Goal: Task Accomplishment & Management: Manage account settings

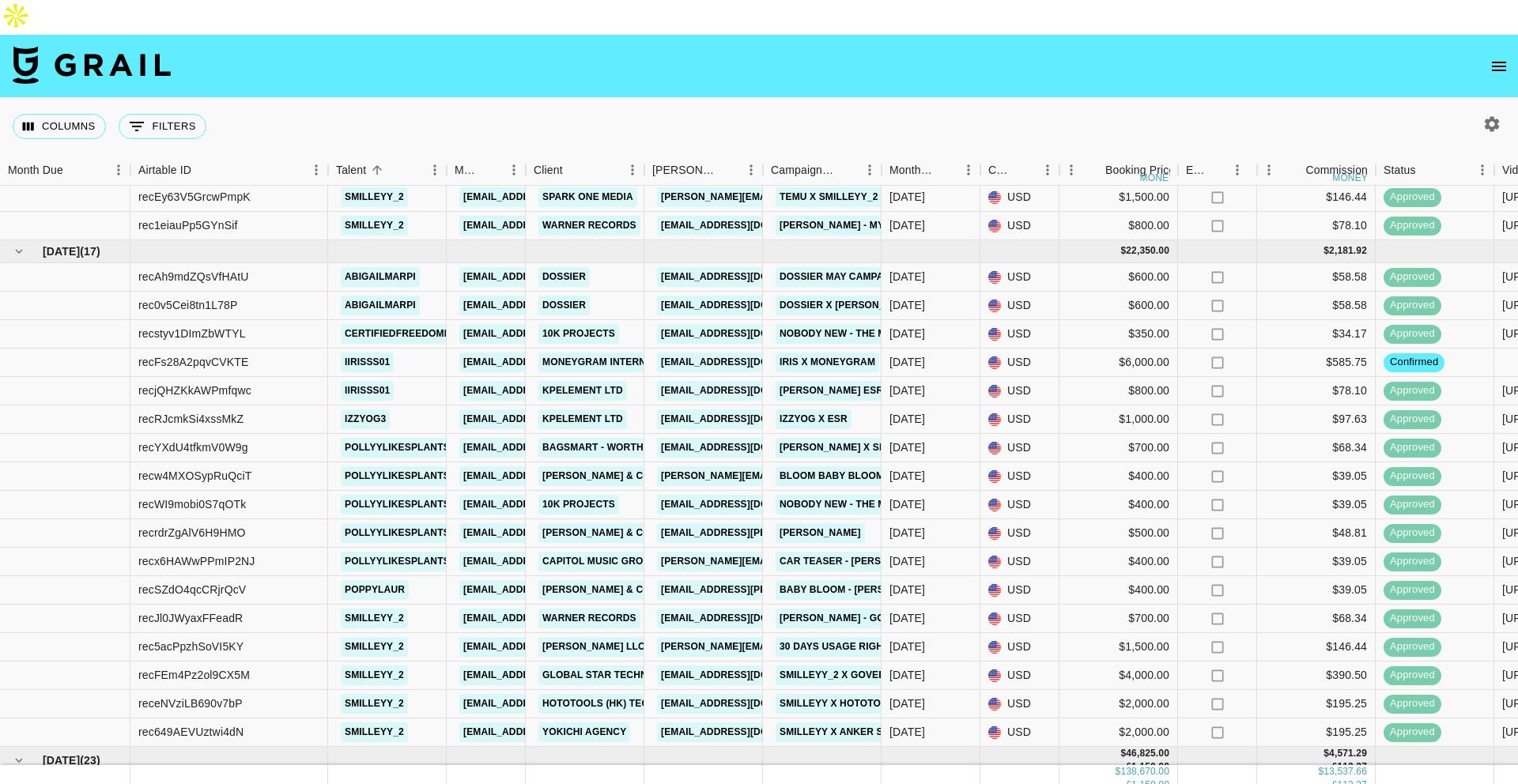
scroll to position [704, 0]
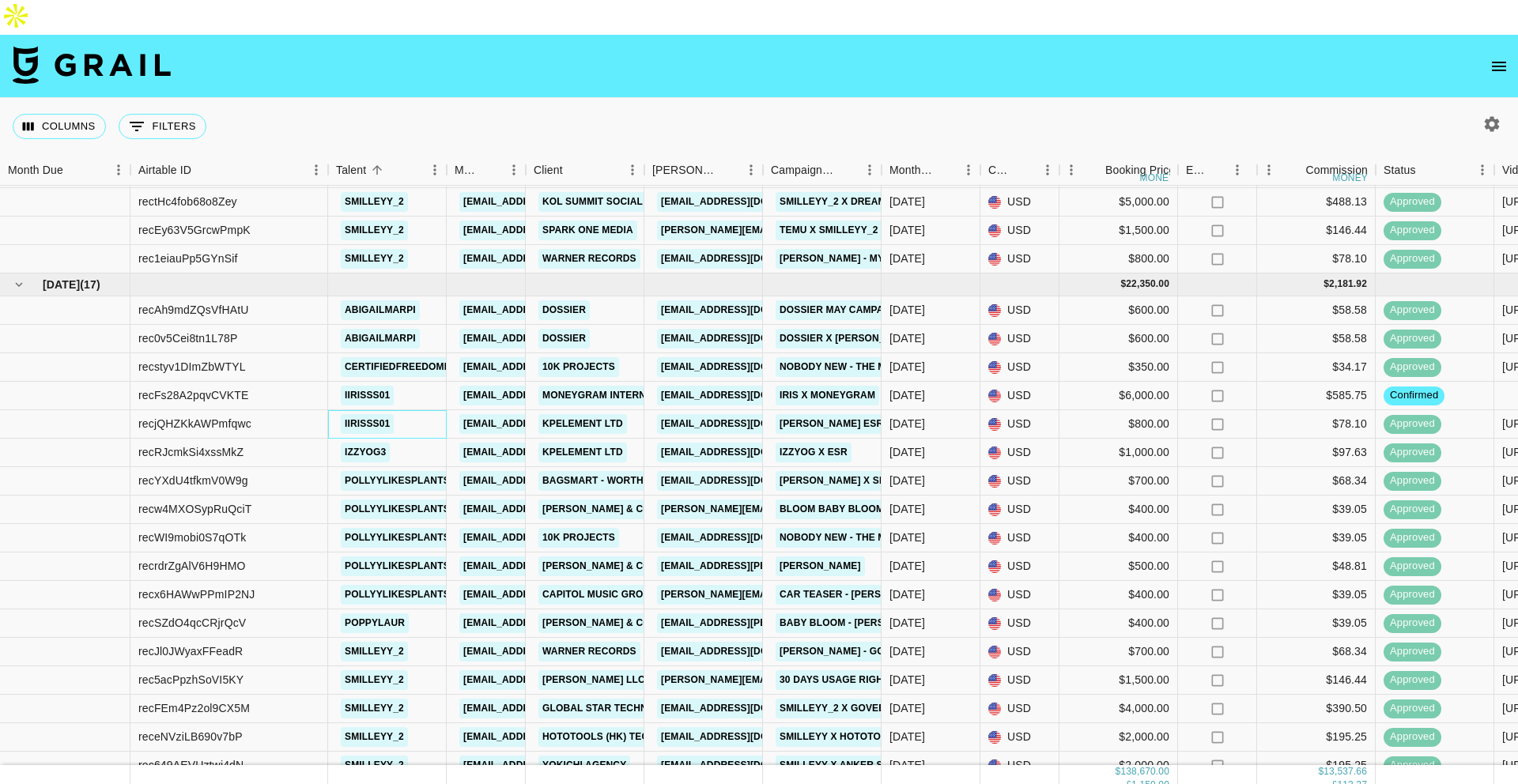
click at [435, 411] on div "iirisss01" at bounding box center [386, 425] width 118 height 29
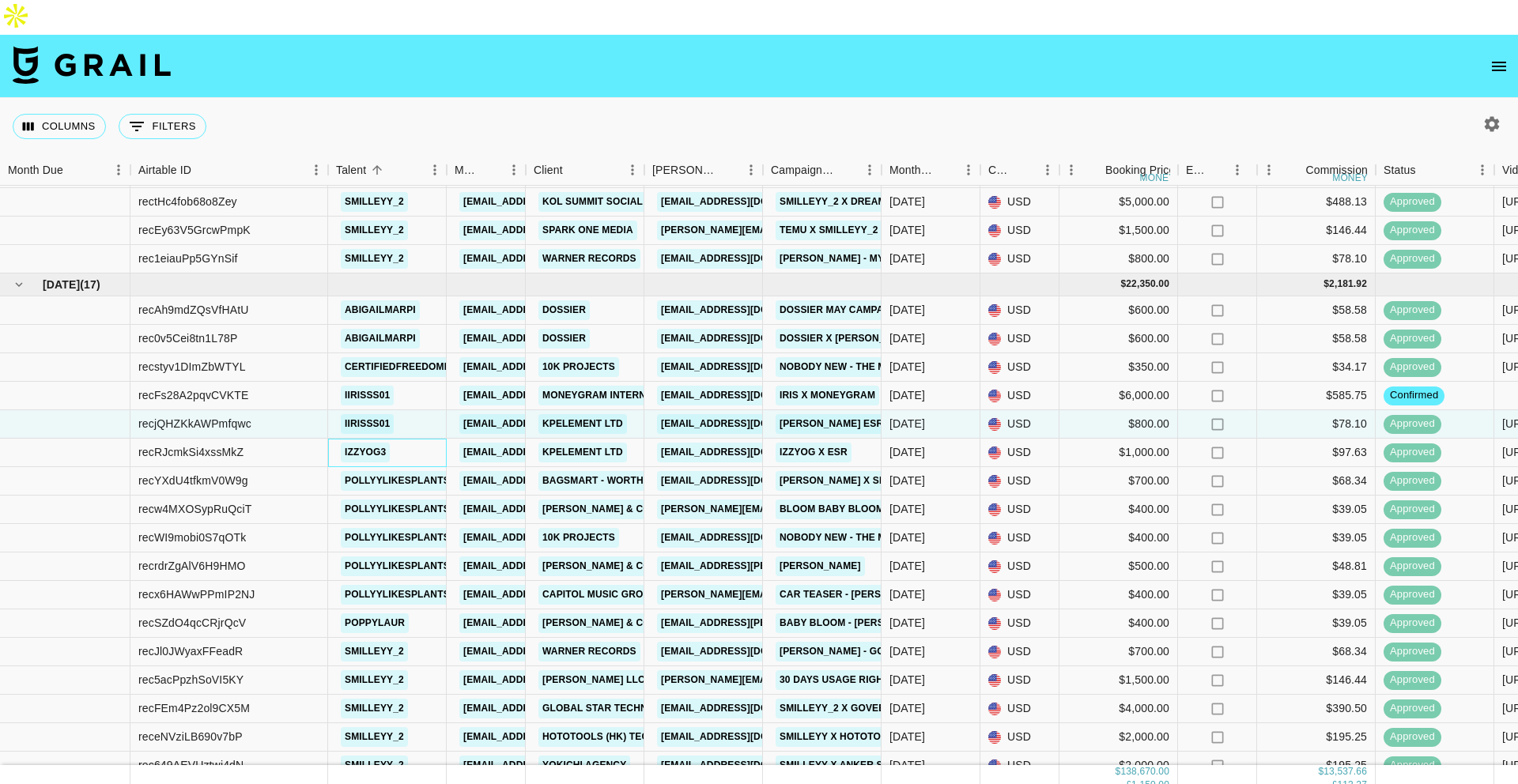
click at [424, 439] on div "izzyog3" at bounding box center [386, 453] width 118 height 29
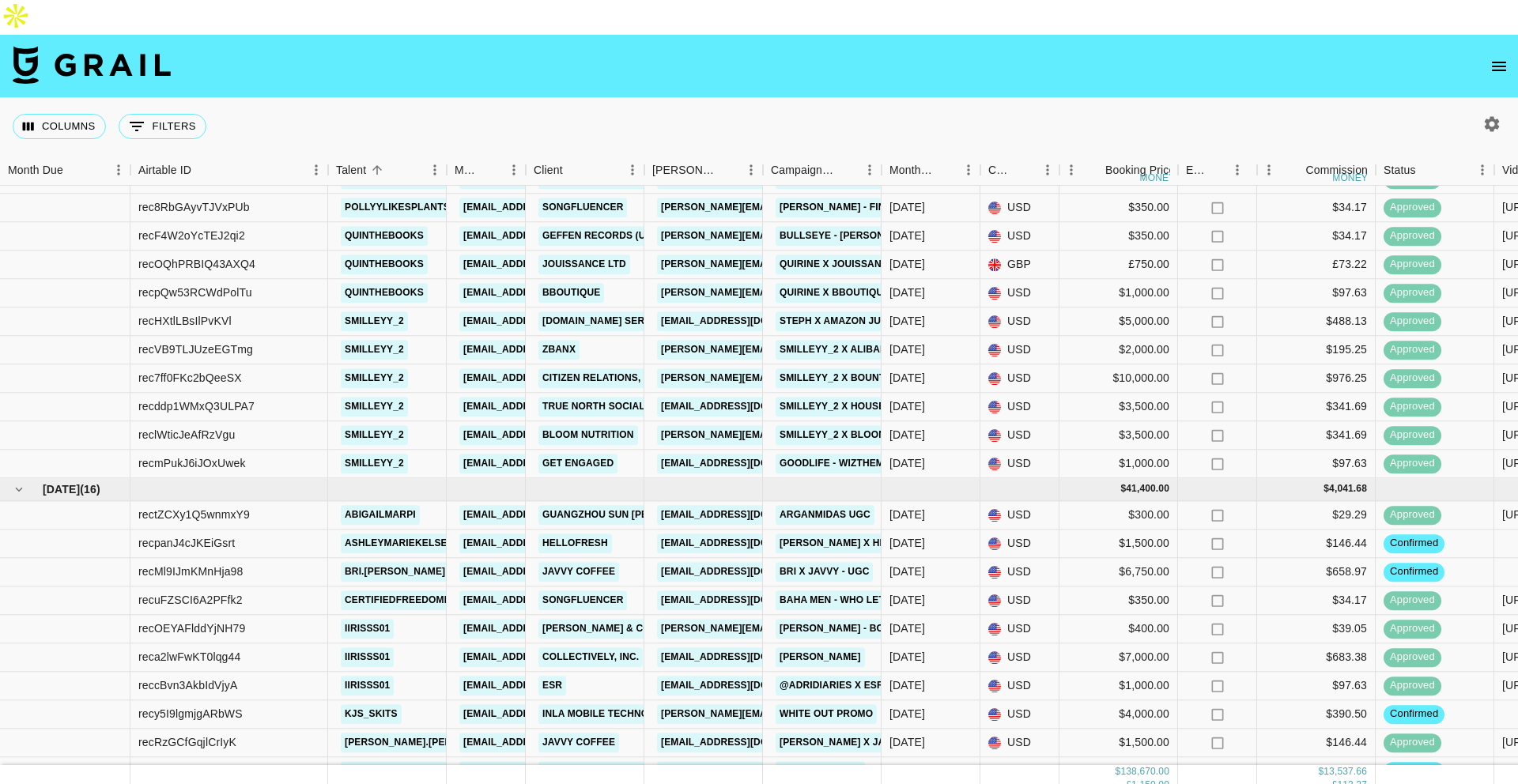
scroll to position [1879, 0]
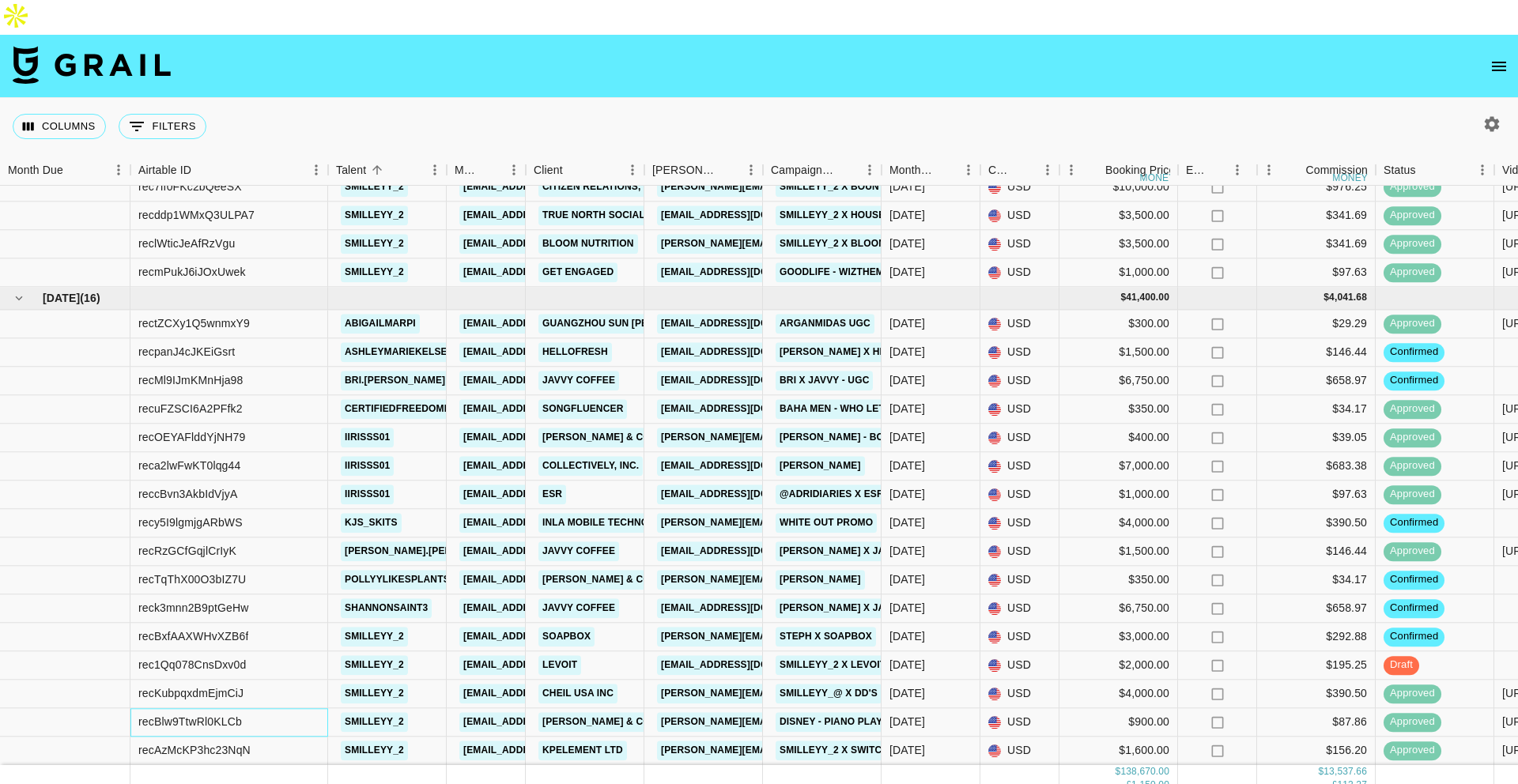
click at [301, 709] on div "recBlw9TtwRl0KLCb" at bounding box center [229, 723] width 197 height 29
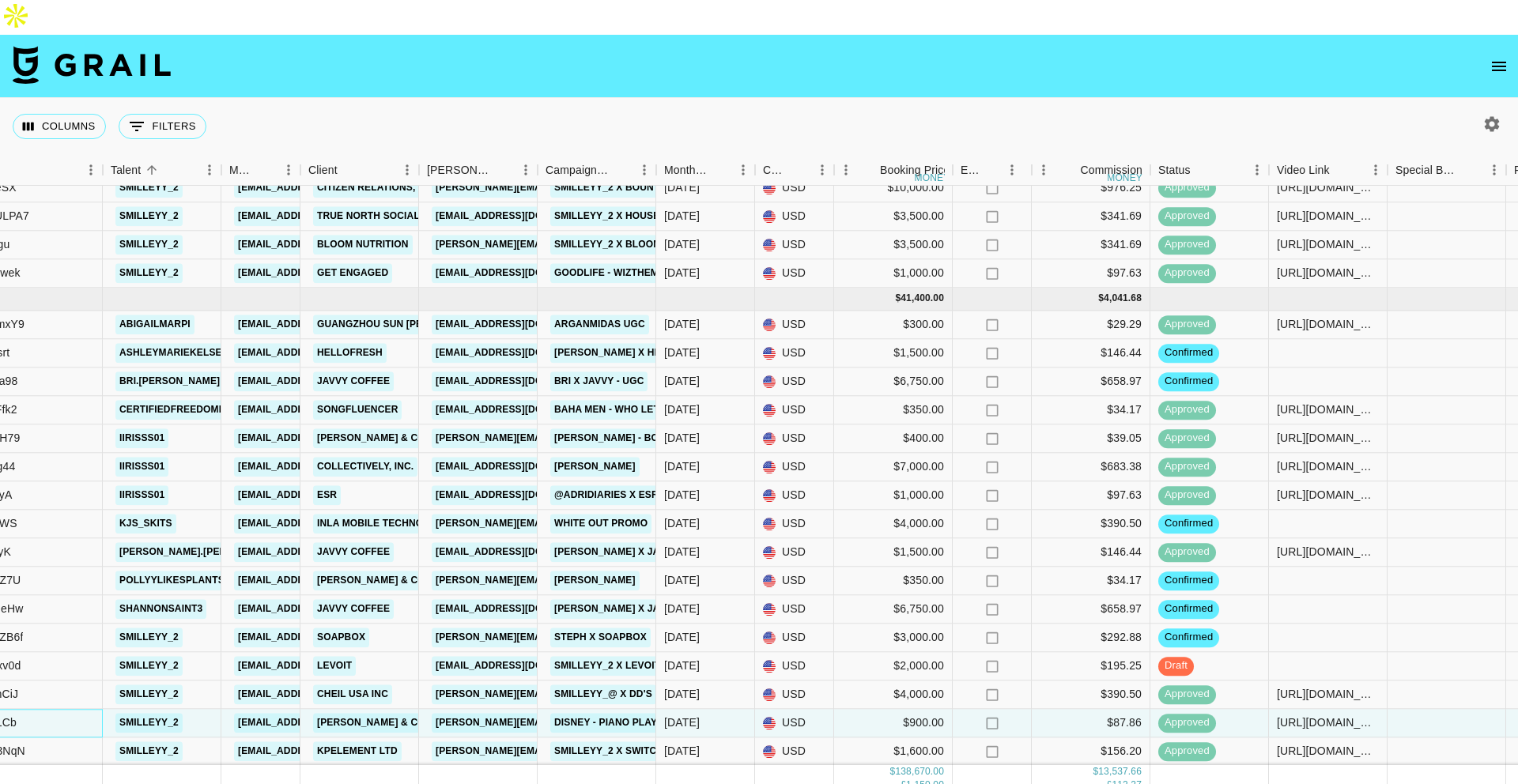
scroll to position [1878, 0]
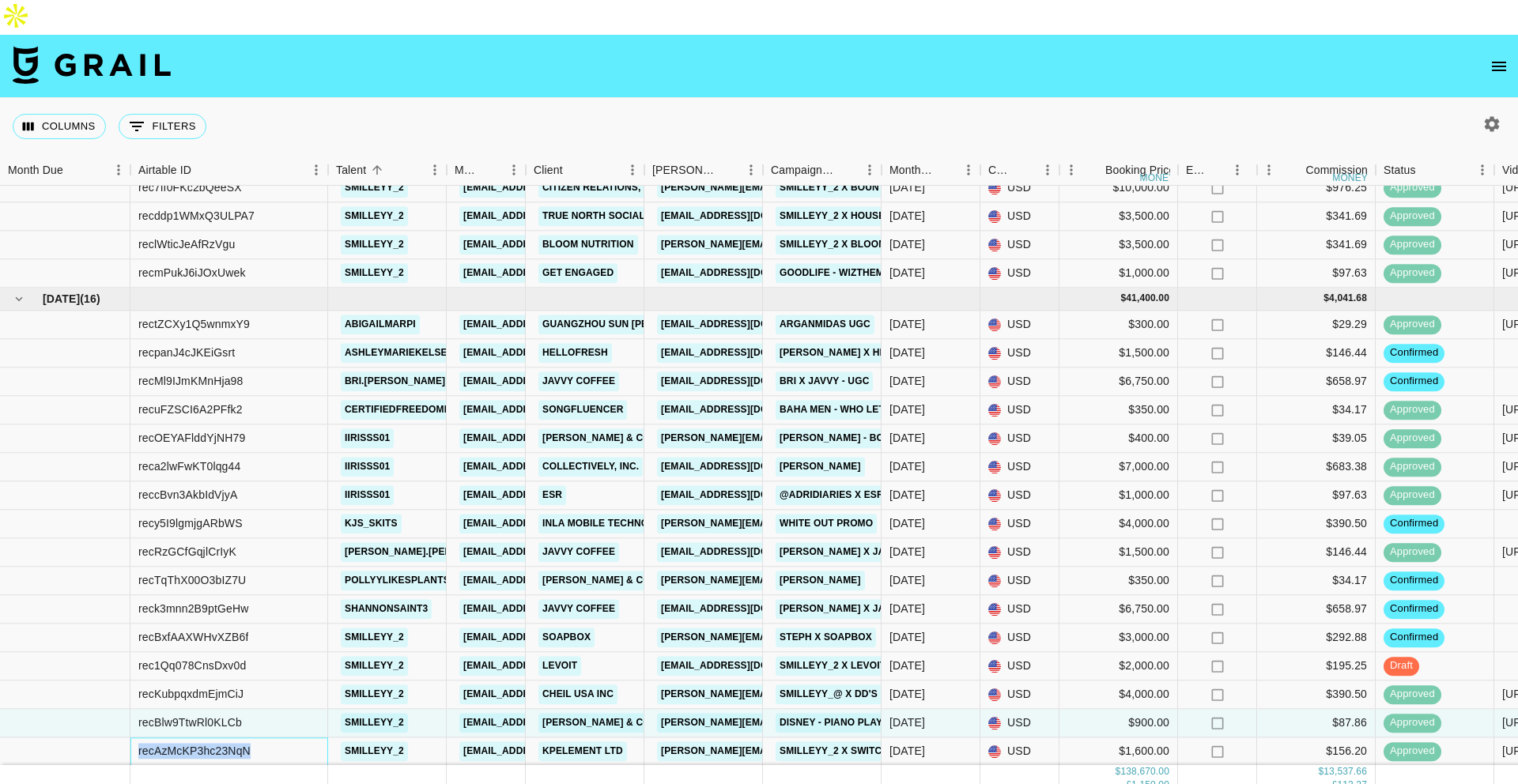
copy div "recAzMcKP3hc23NqN"
drag, startPoint x: 265, startPoint y: 715, endPoint x: 126, endPoint y: 715, distance: 139.0
click at [126, 737] on div "recAzMcKP3hc23NqN smilleyy_2 eena@grail-talent.com Kpelement Ltd sherry@kpeleme…" at bounding box center [1312, 751] width 2625 height 29
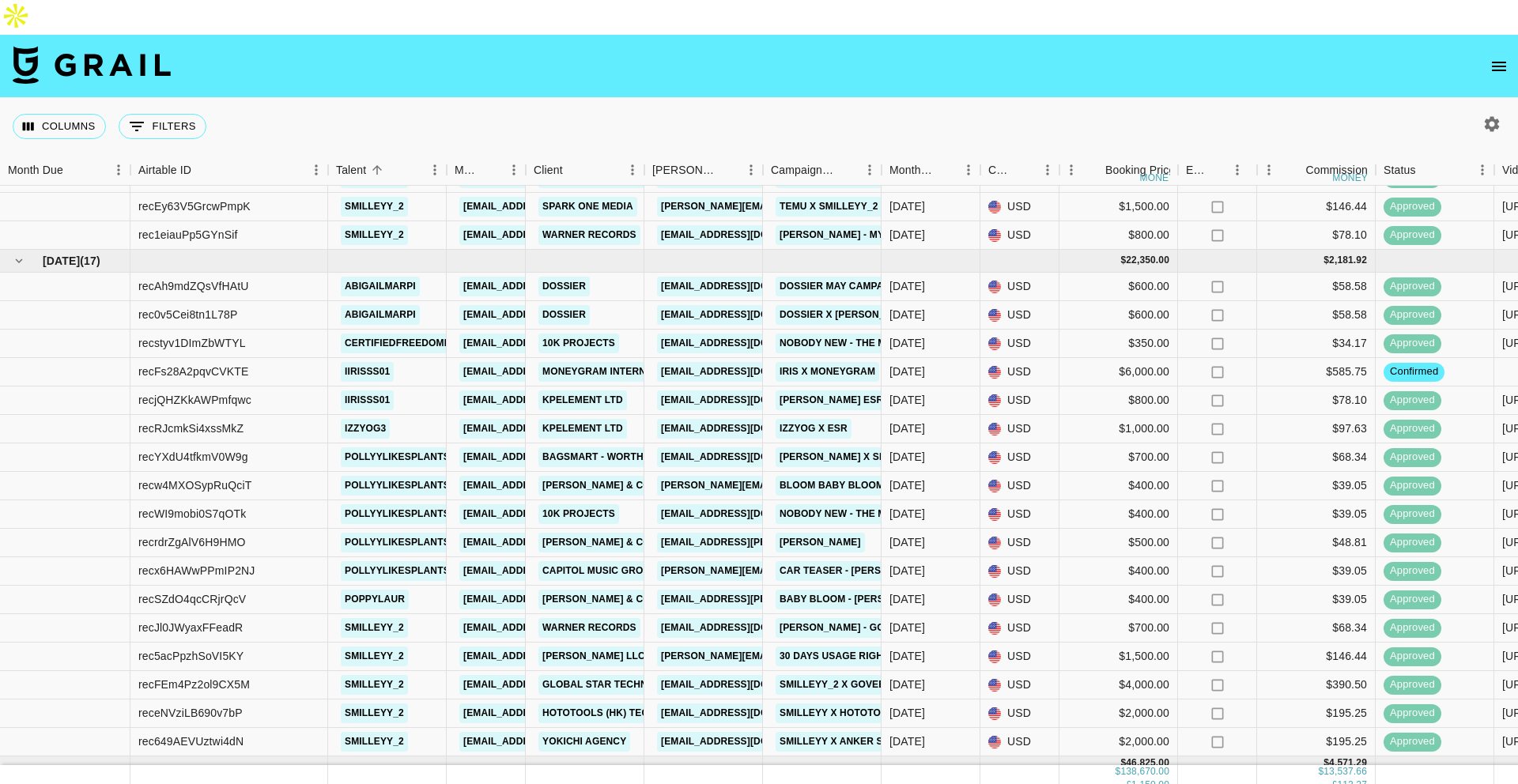
scroll to position [725, 0]
click at [285, 303] on div "rec0v5Cei8tn1L78P" at bounding box center [229, 317] width 197 height 29
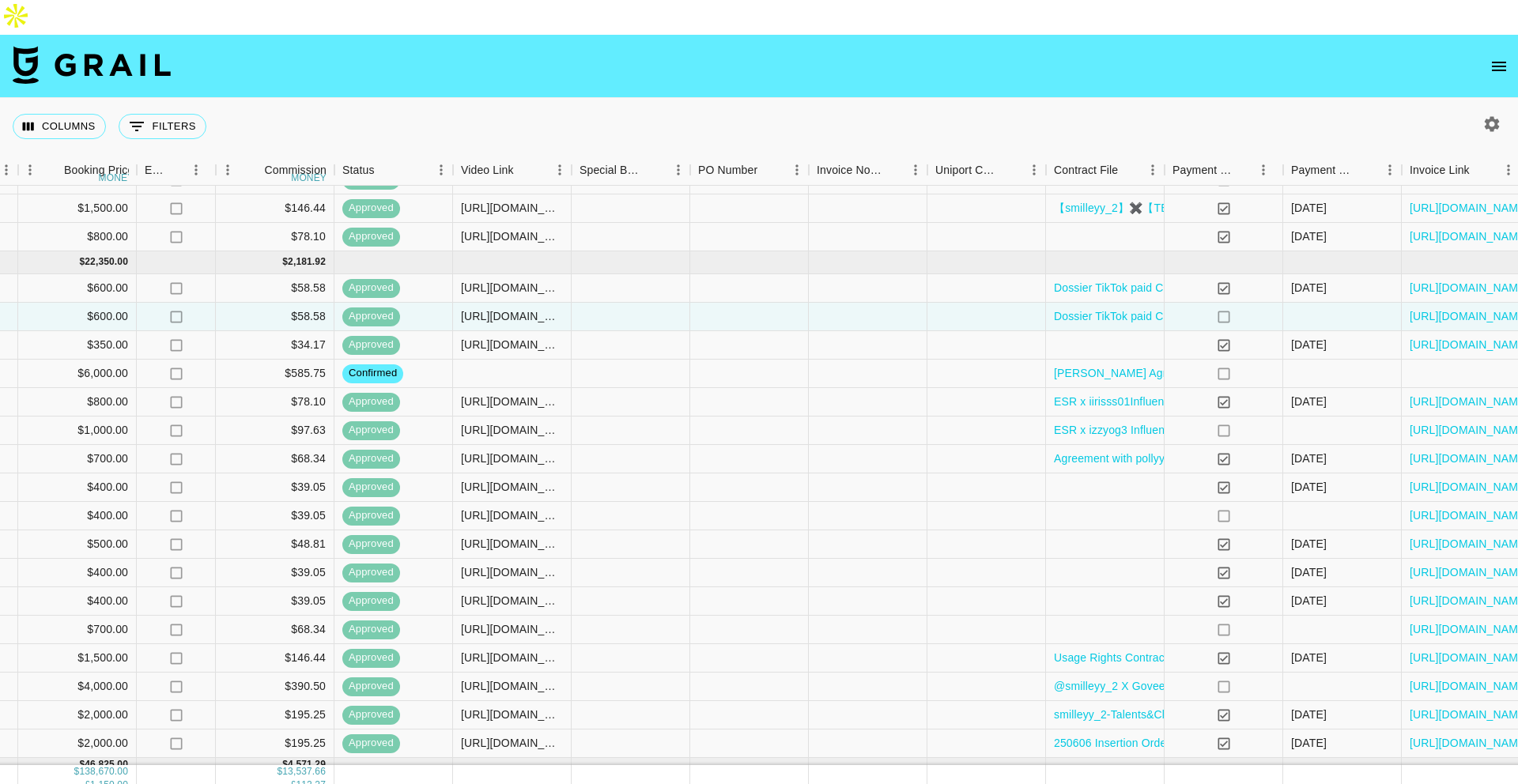
scroll to position [725, 1107]
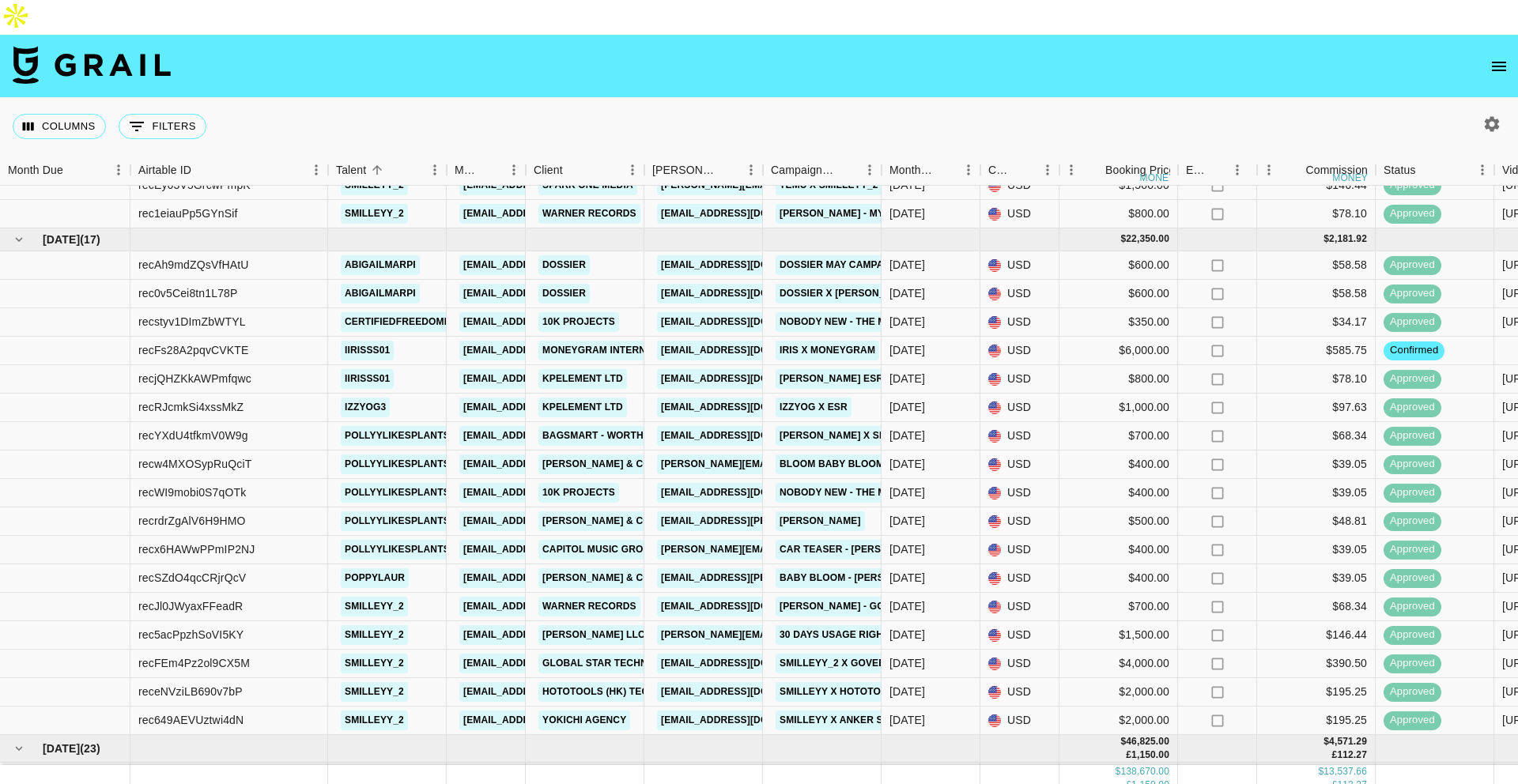
scroll to position [704, 0]
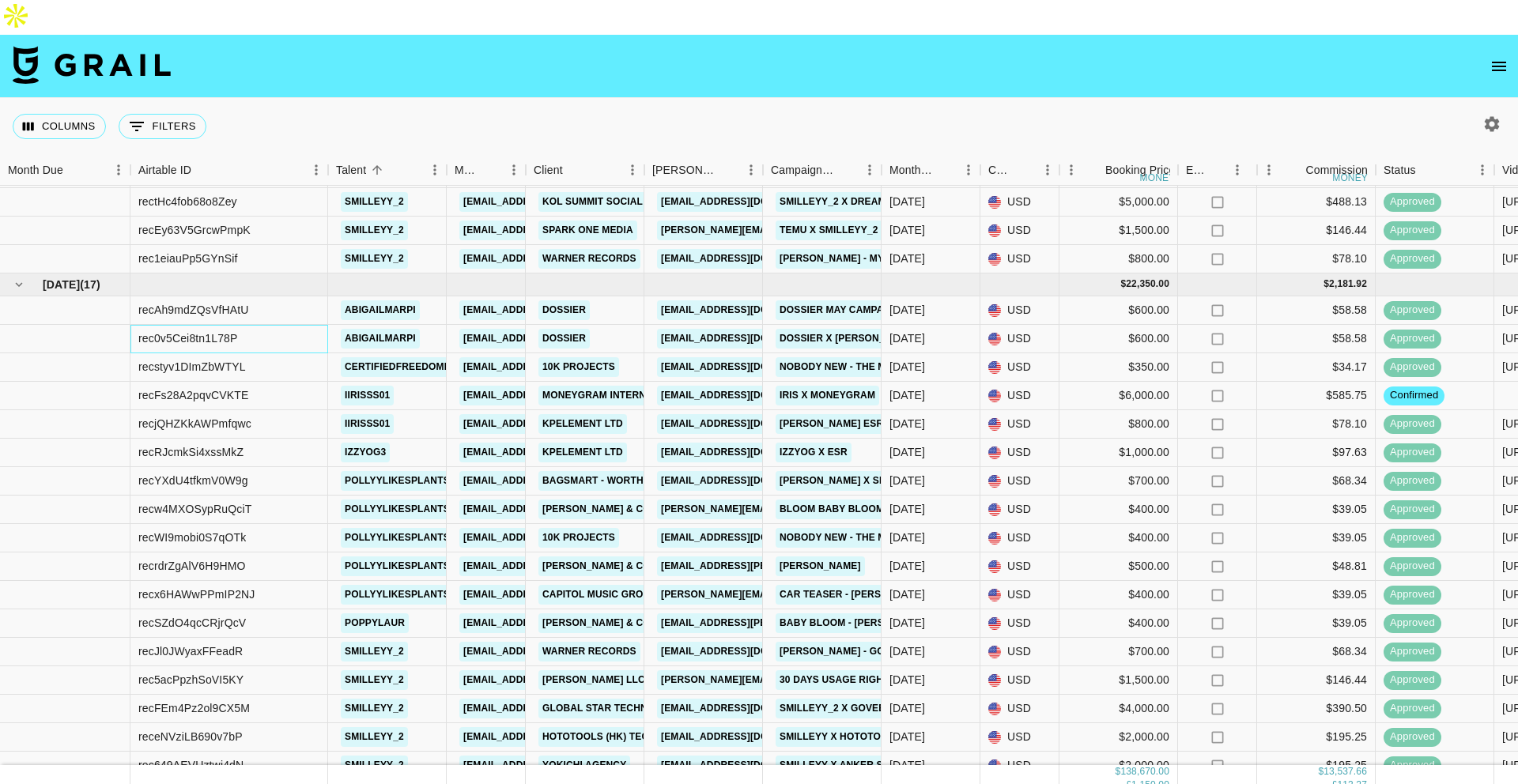
click at [270, 325] on div "rec0v5Cei8tn1L78P" at bounding box center [229, 339] width 197 height 29
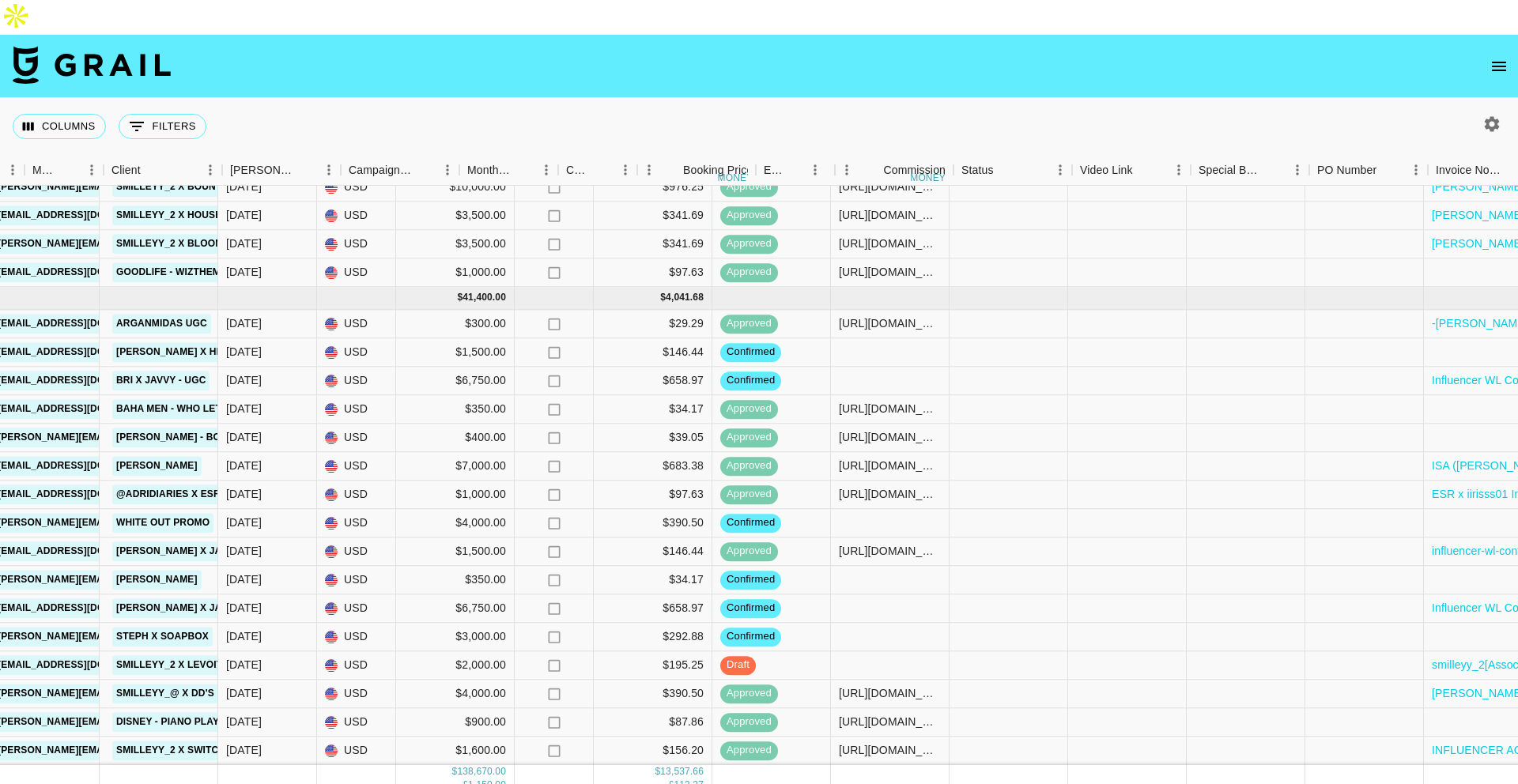
scroll to position [1879, 0]
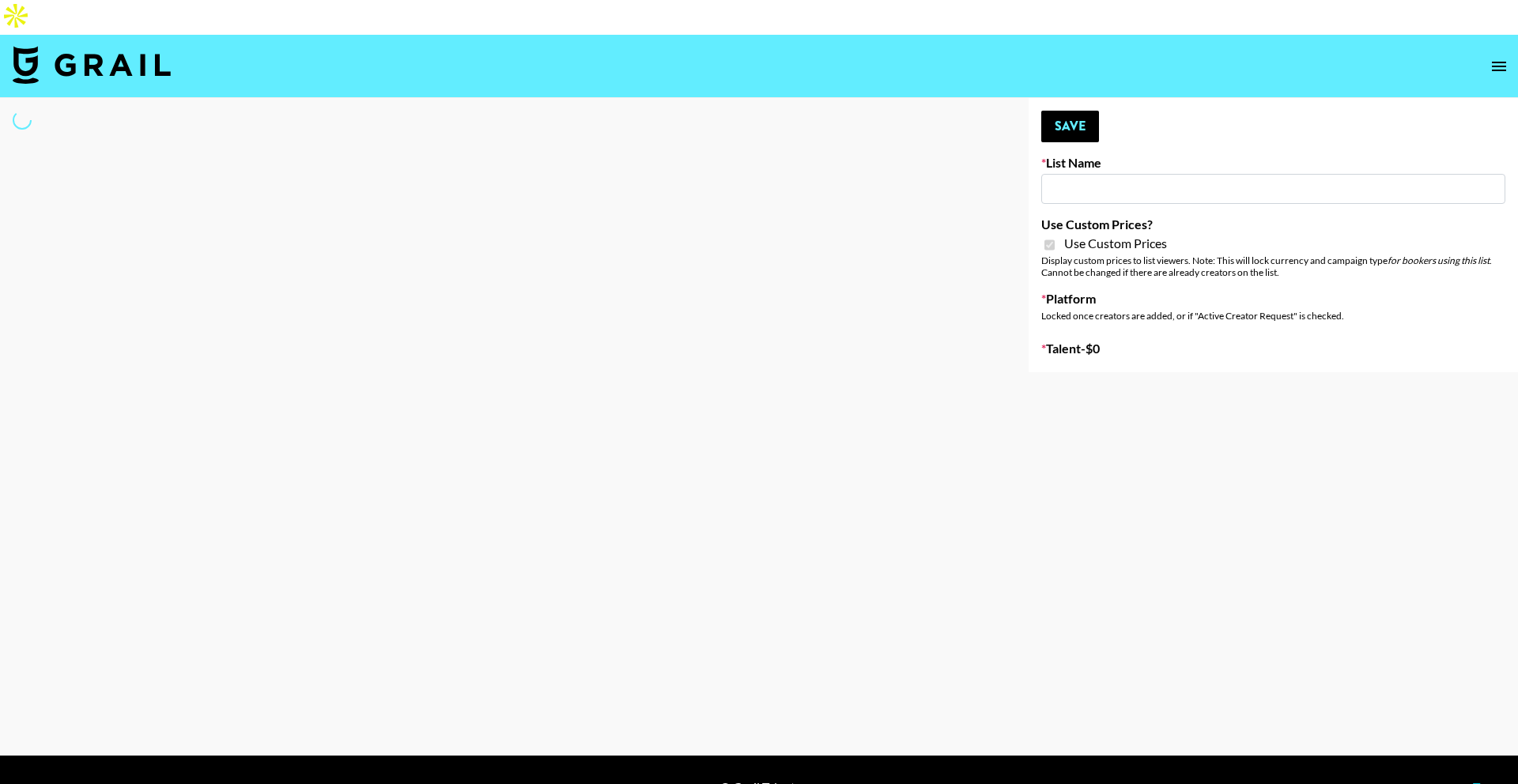
type input "Craftd"
checkbox input "true"
select select "Brand"
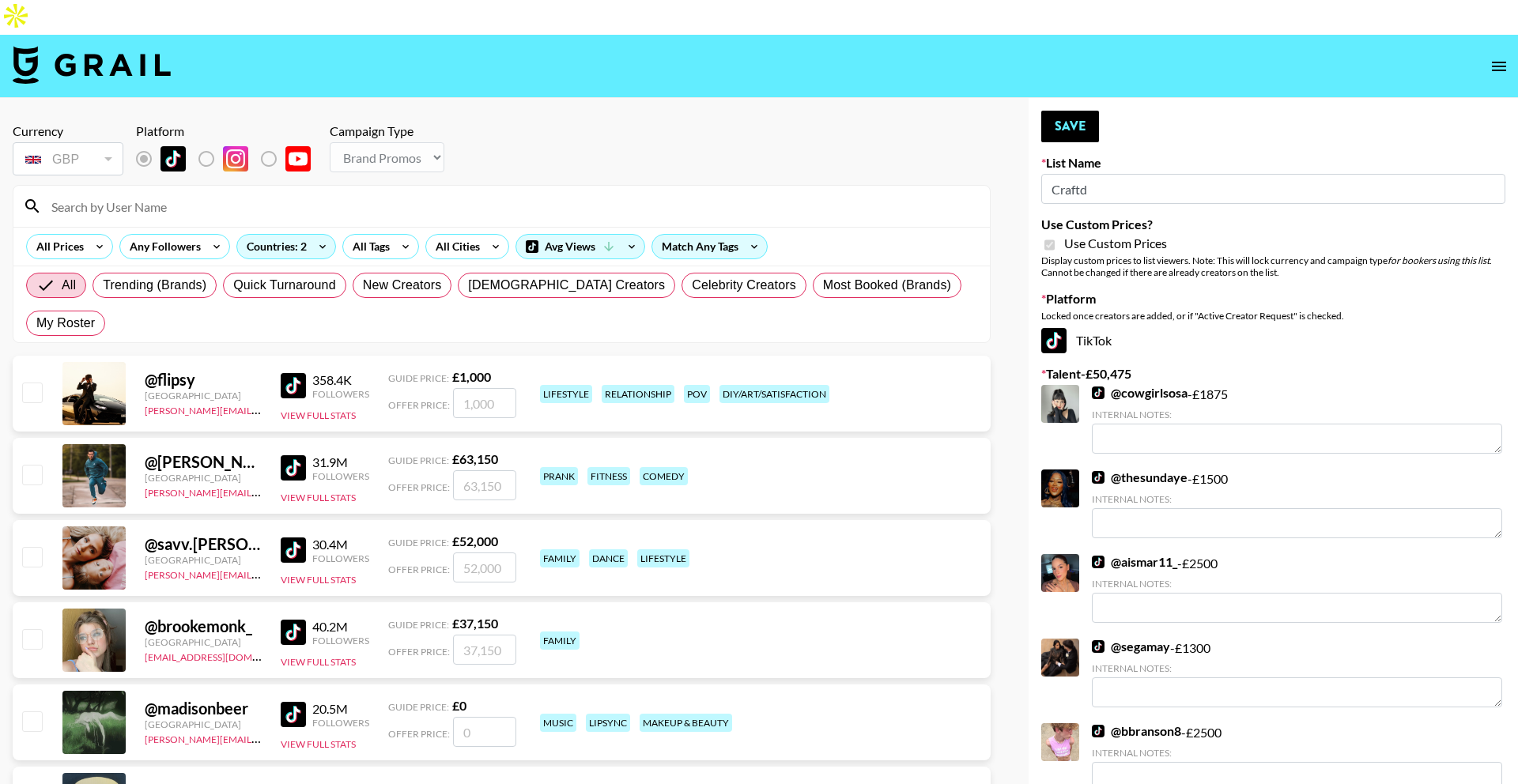
click at [384, 194] on input at bounding box center [511, 206] width 939 height 25
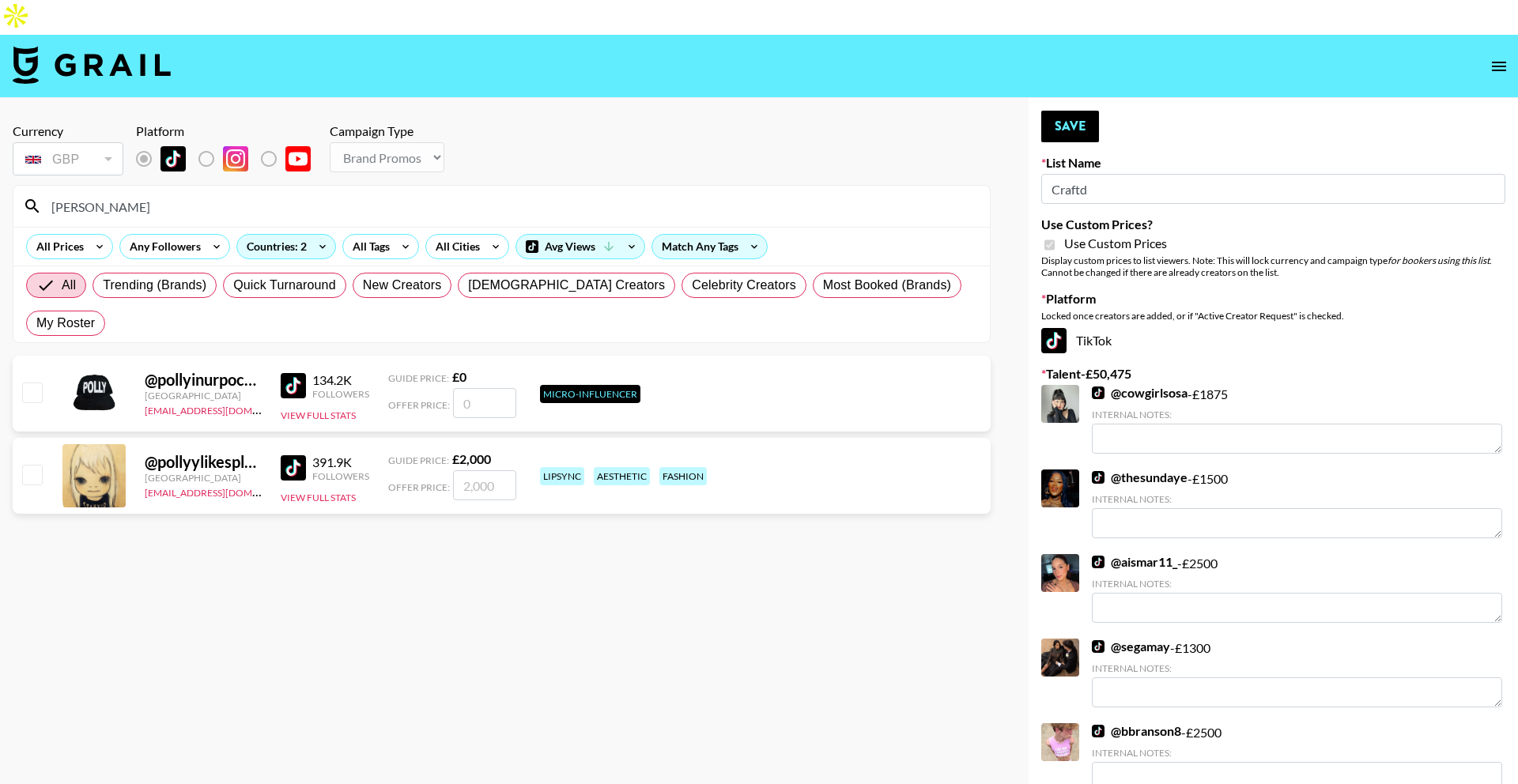
type input "polly"
click at [470, 470] on input "number" at bounding box center [484, 485] width 63 height 30
checkbox input "true"
type input "2000"
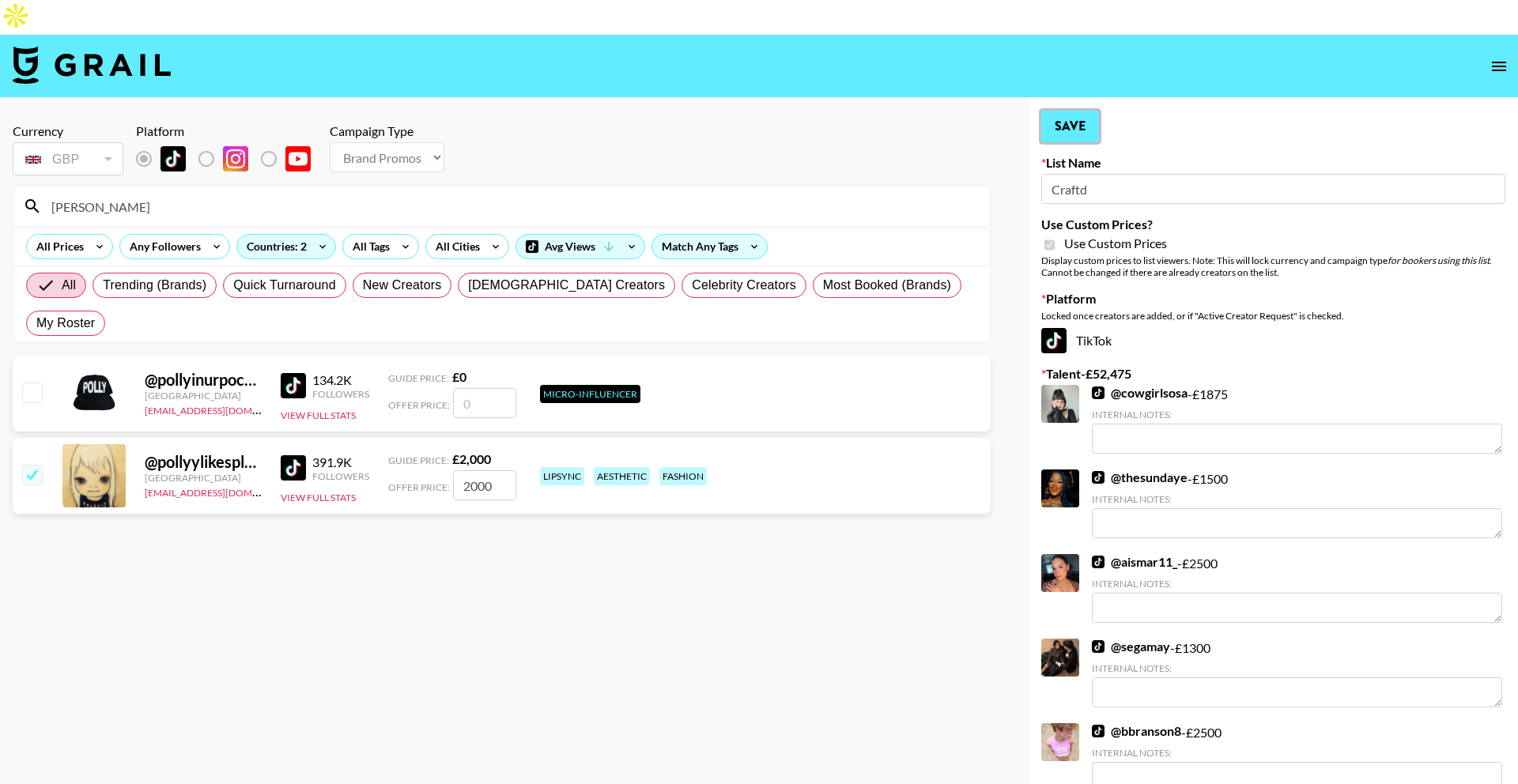
click at [1076, 111] on button "Save" at bounding box center [1070, 127] width 58 height 32
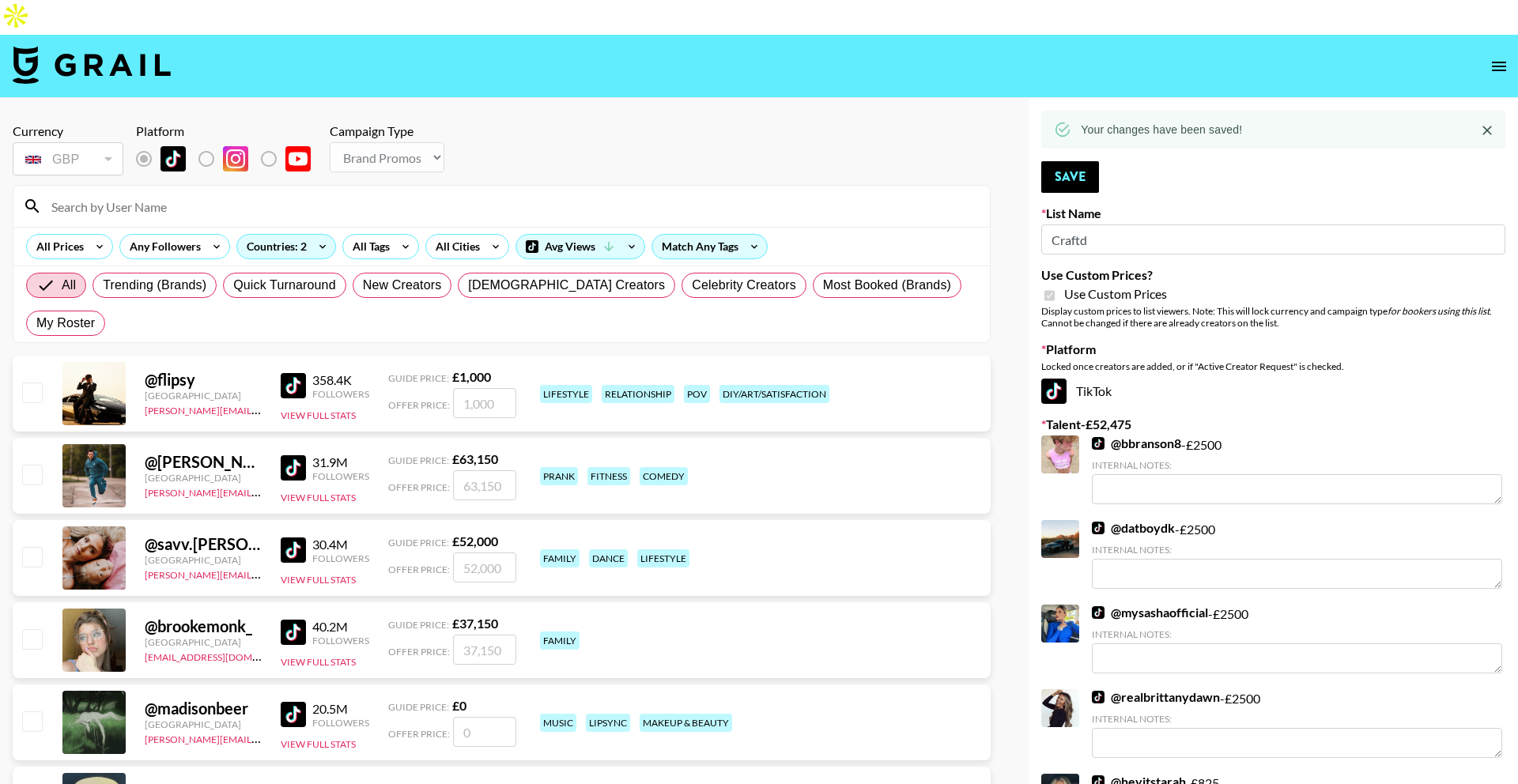
click at [213, 194] on input at bounding box center [511, 206] width 939 height 25
type input "l"
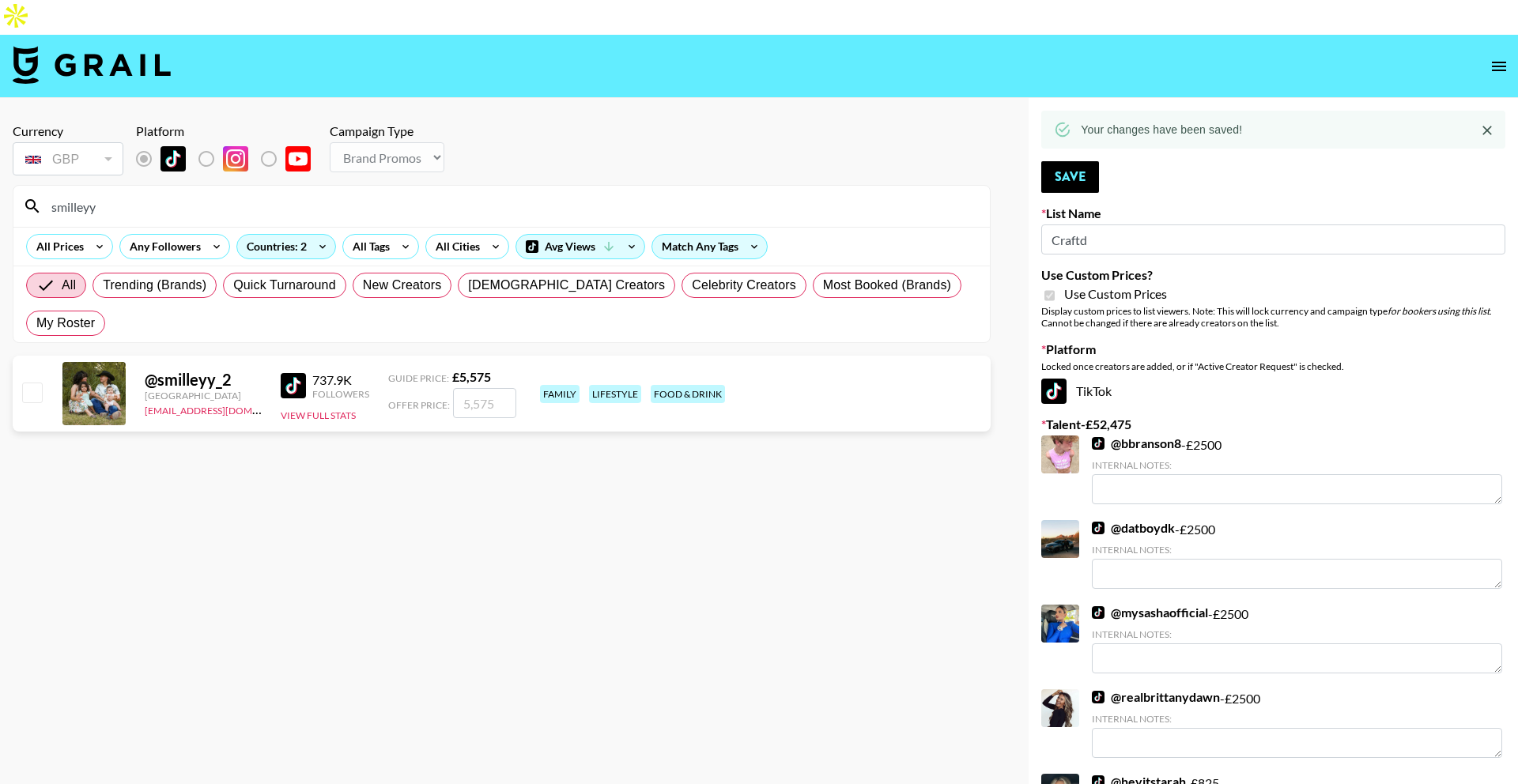
type input "smilleyy"
click at [484, 388] on input "number" at bounding box center [484, 403] width 63 height 30
checkbox input "true"
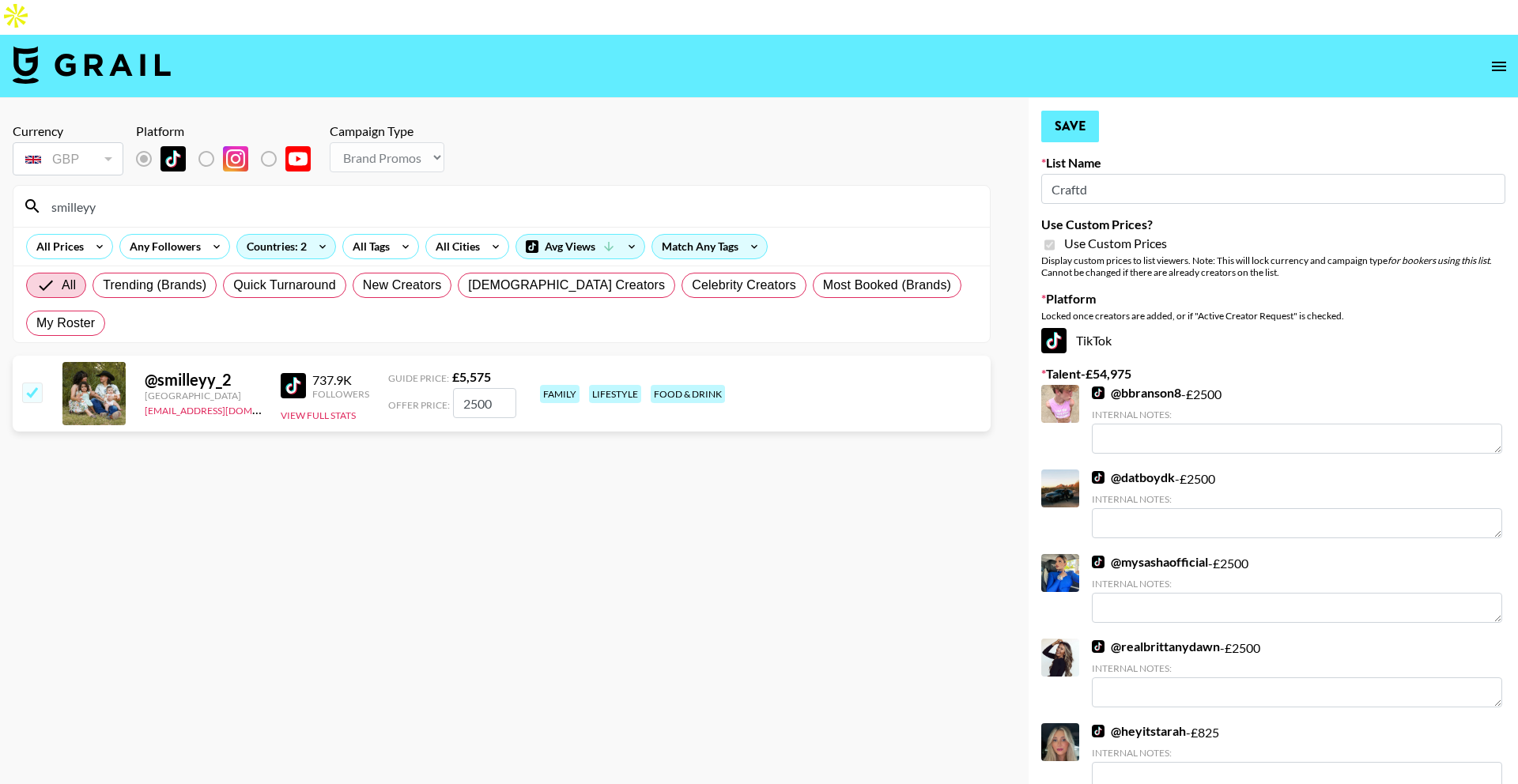
type input "2500"
click at [1085, 111] on button "Save" at bounding box center [1070, 127] width 58 height 32
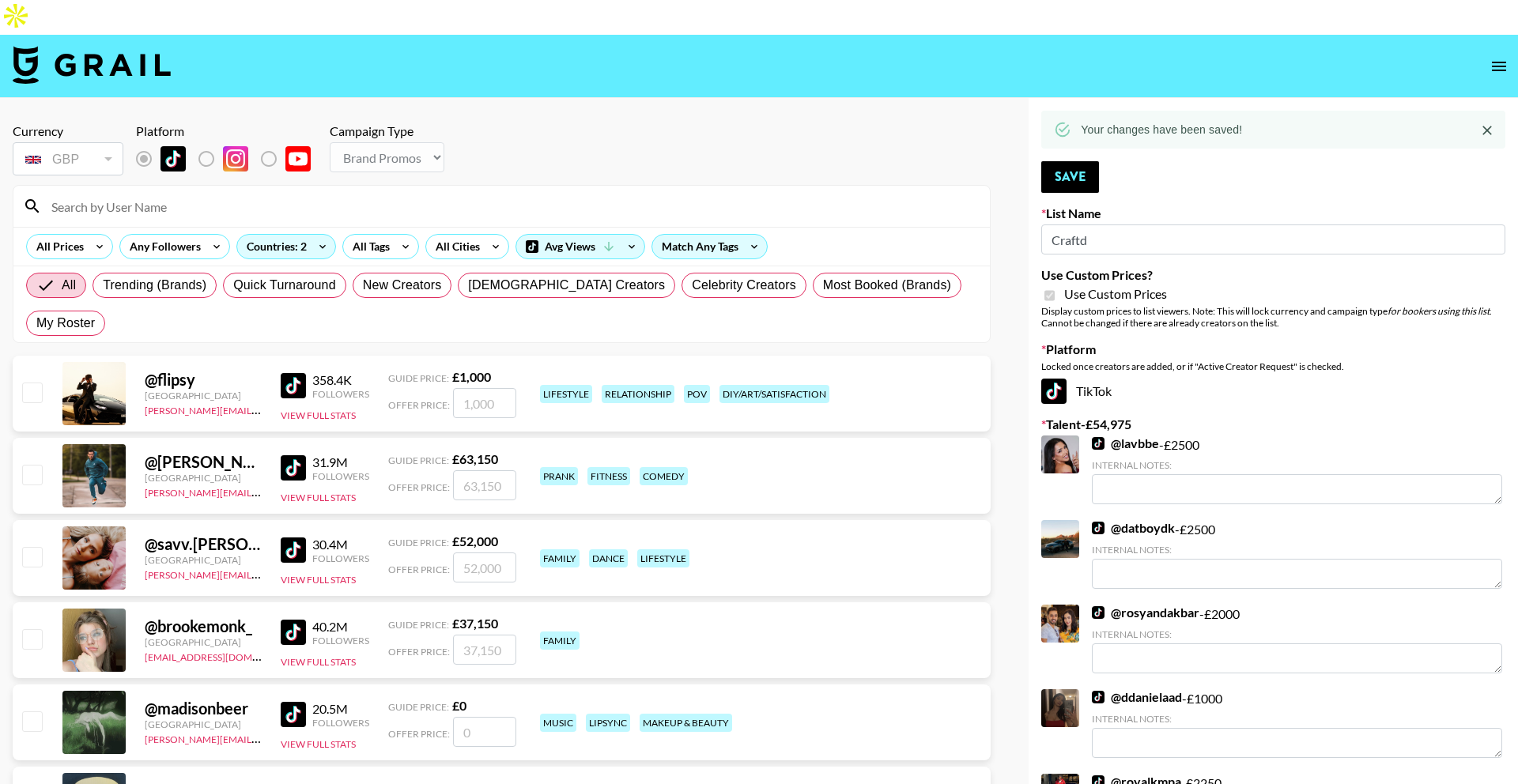
click at [389, 194] on input at bounding box center [511, 206] width 939 height 25
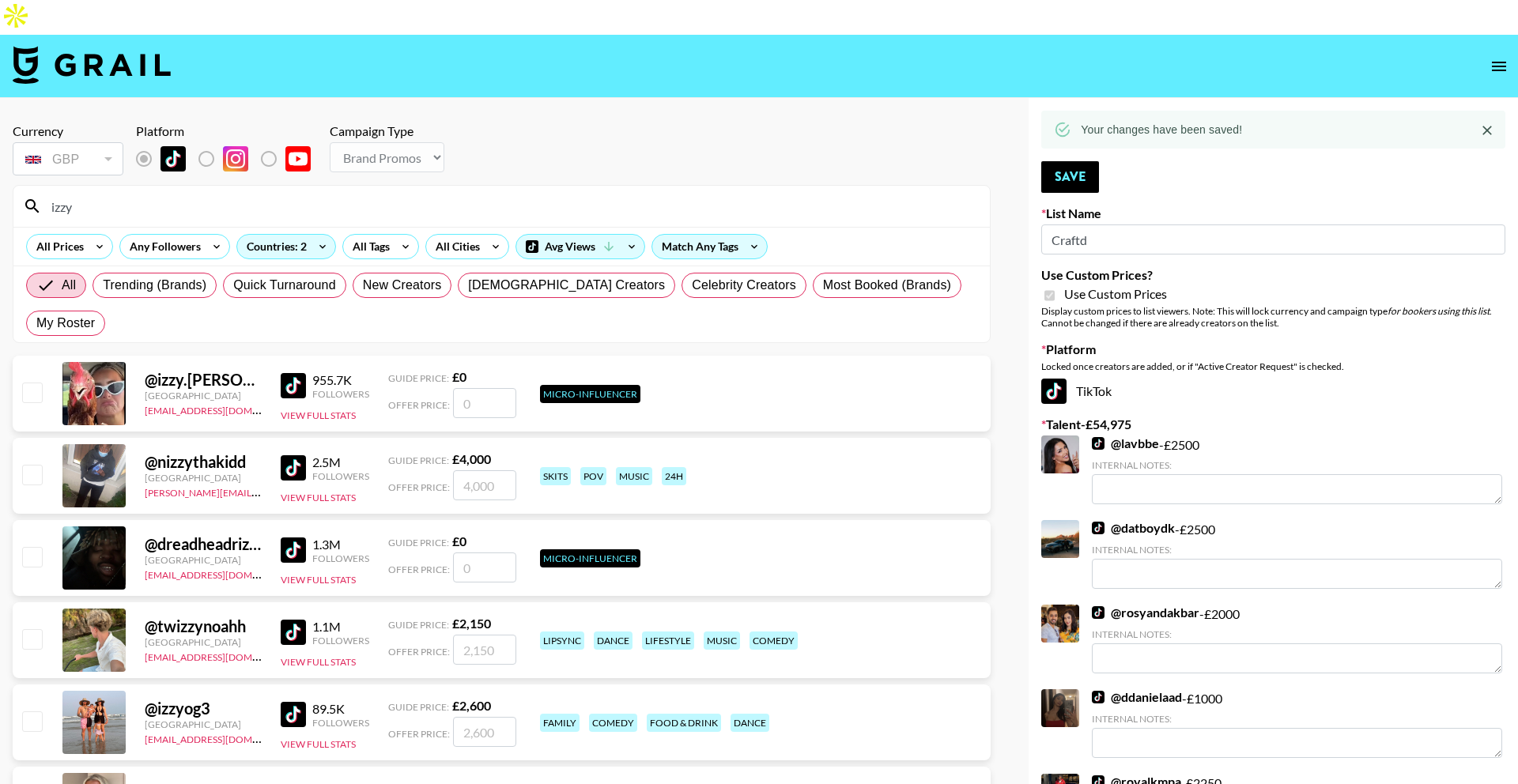
type input "izzy"
click at [477, 717] on input "number" at bounding box center [484, 732] width 63 height 30
checkbox input "true"
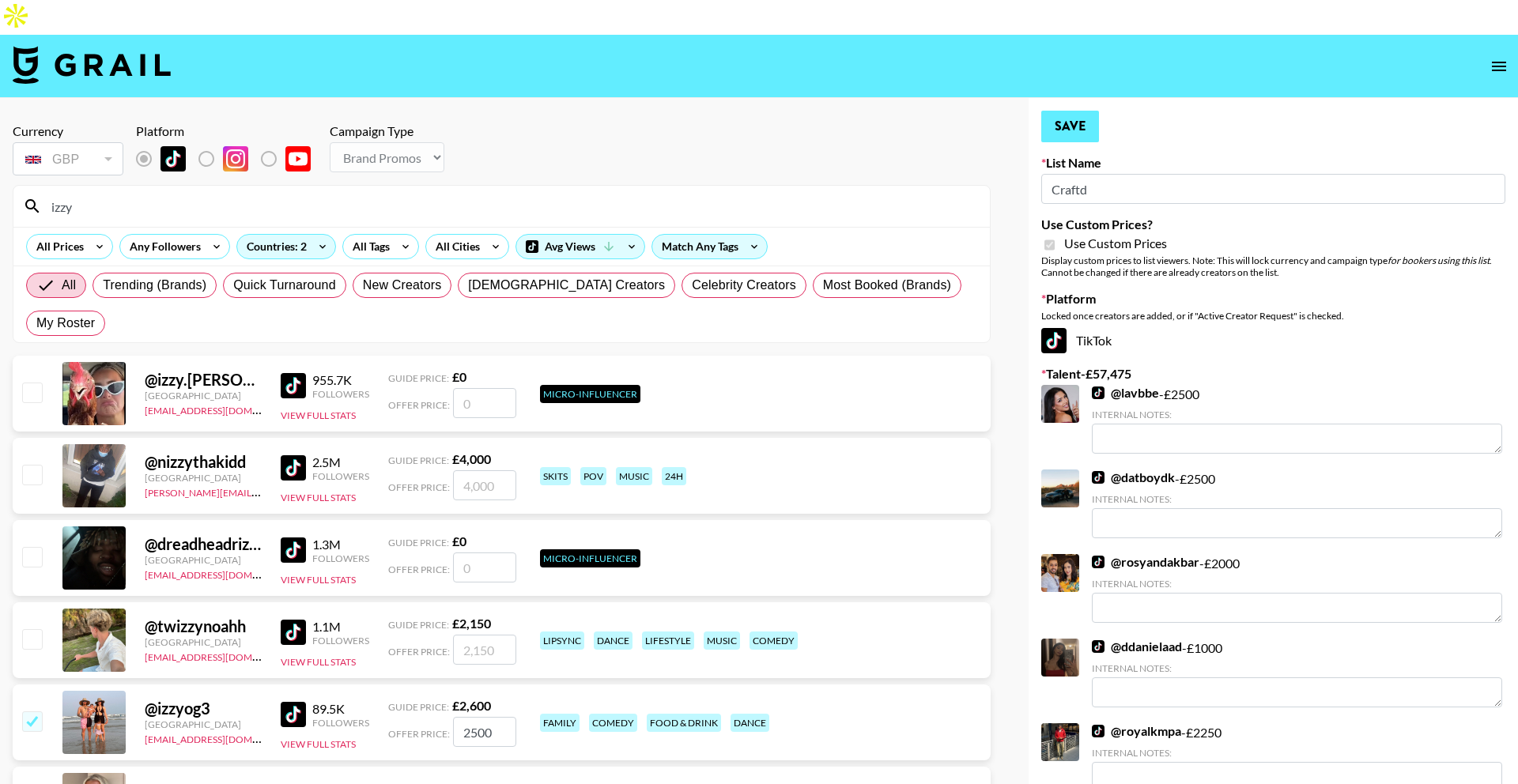
type input "2500"
click at [1081, 111] on button "Save" at bounding box center [1070, 127] width 58 height 32
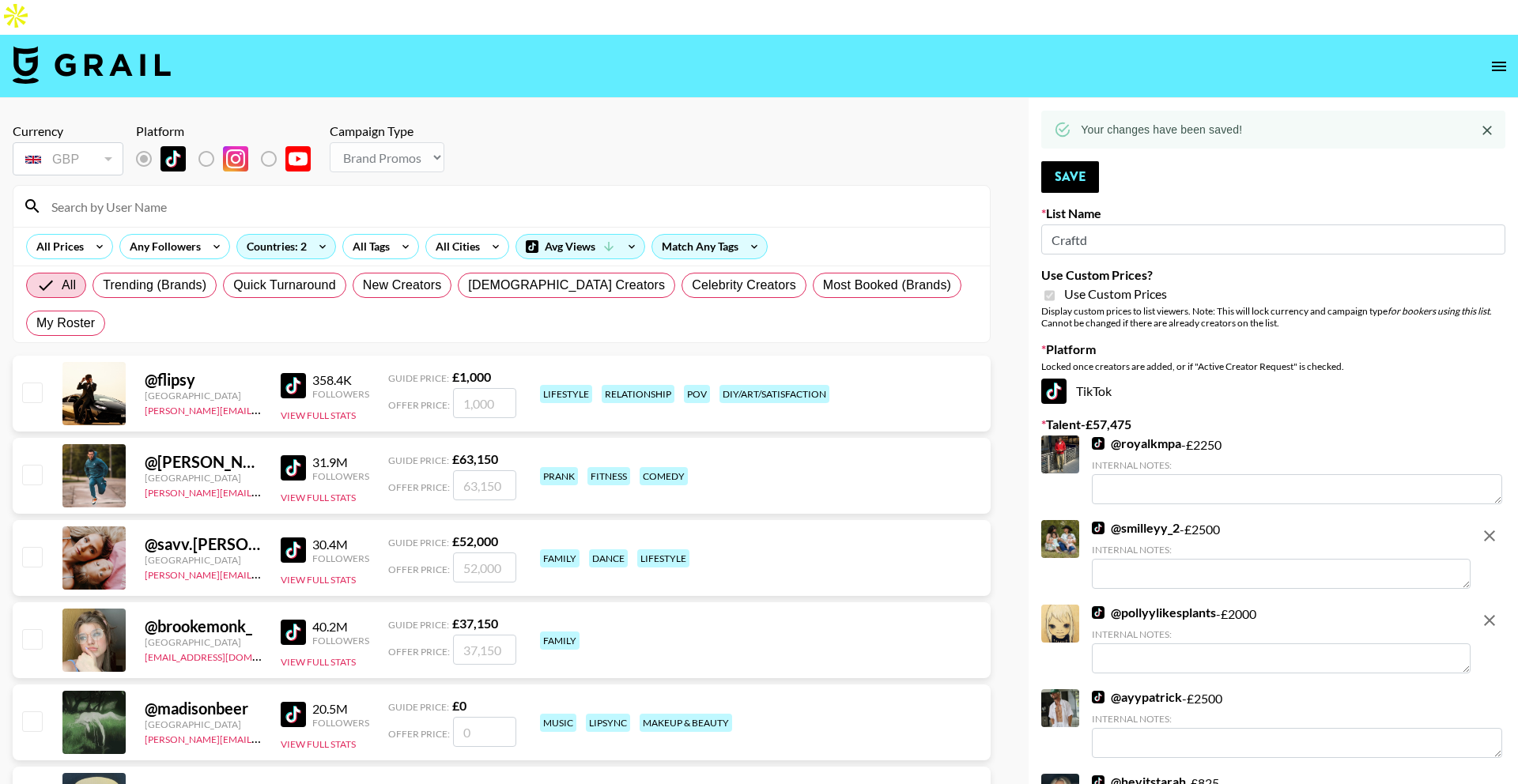
click at [554, 194] on input at bounding box center [511, 206] width 939 height 25
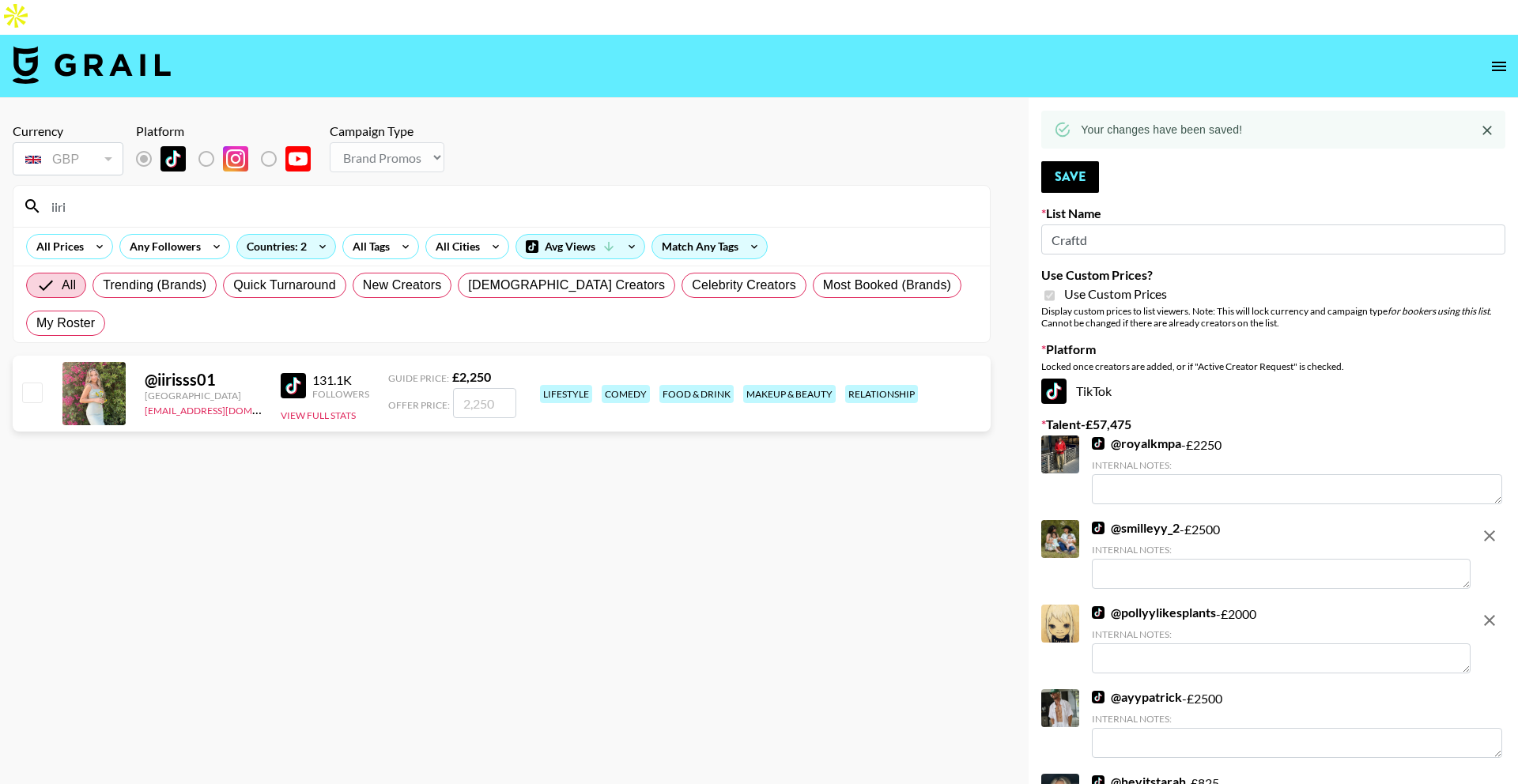
type input "iiri"
click at [484, 388] on input "number" at bounding box center [484, 403] width 63 height 30
checkbox input "true"
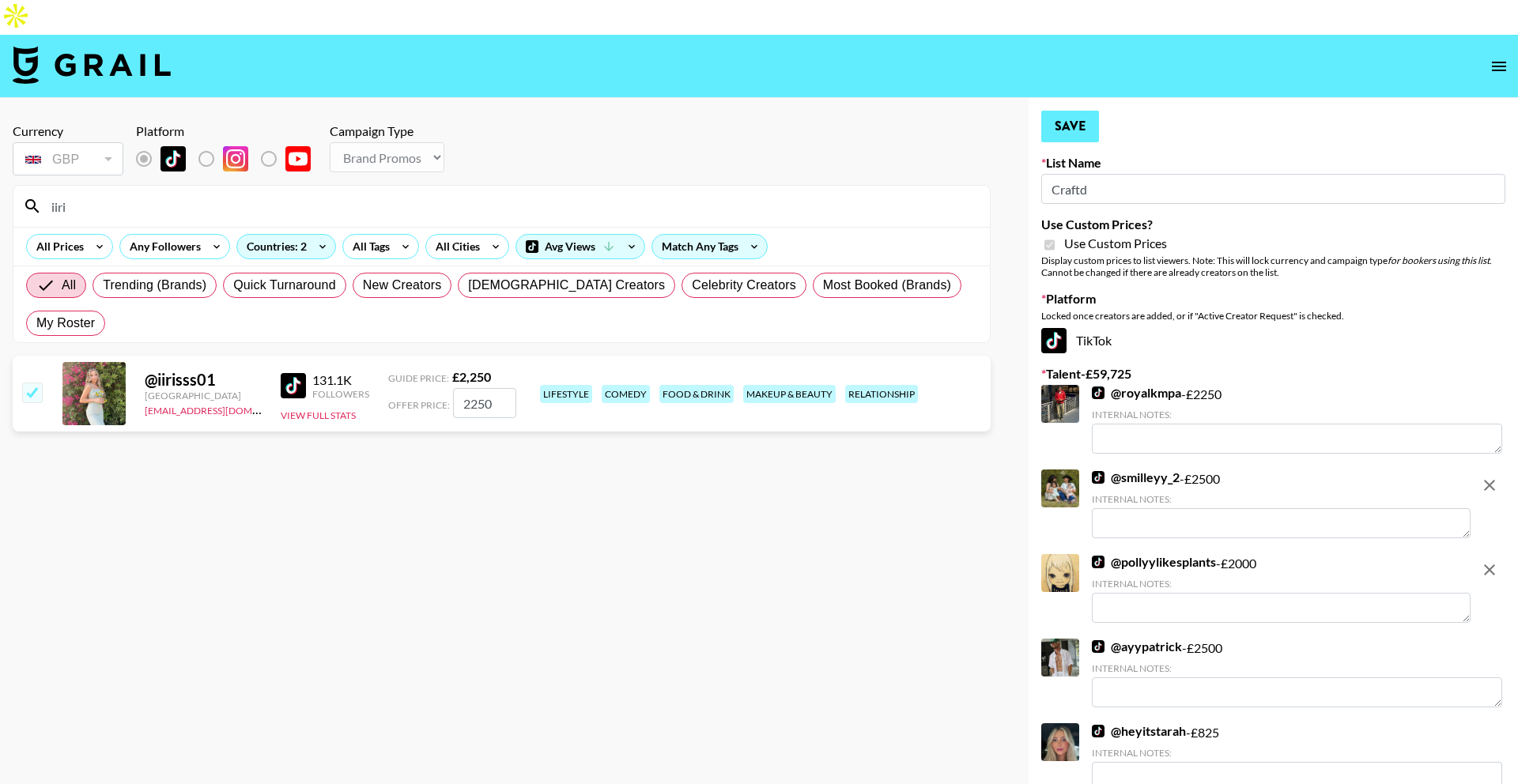
type input "2250"
click at [1060, 111] on button "Save" at bounding box center [1070, 127] width 58 height 32
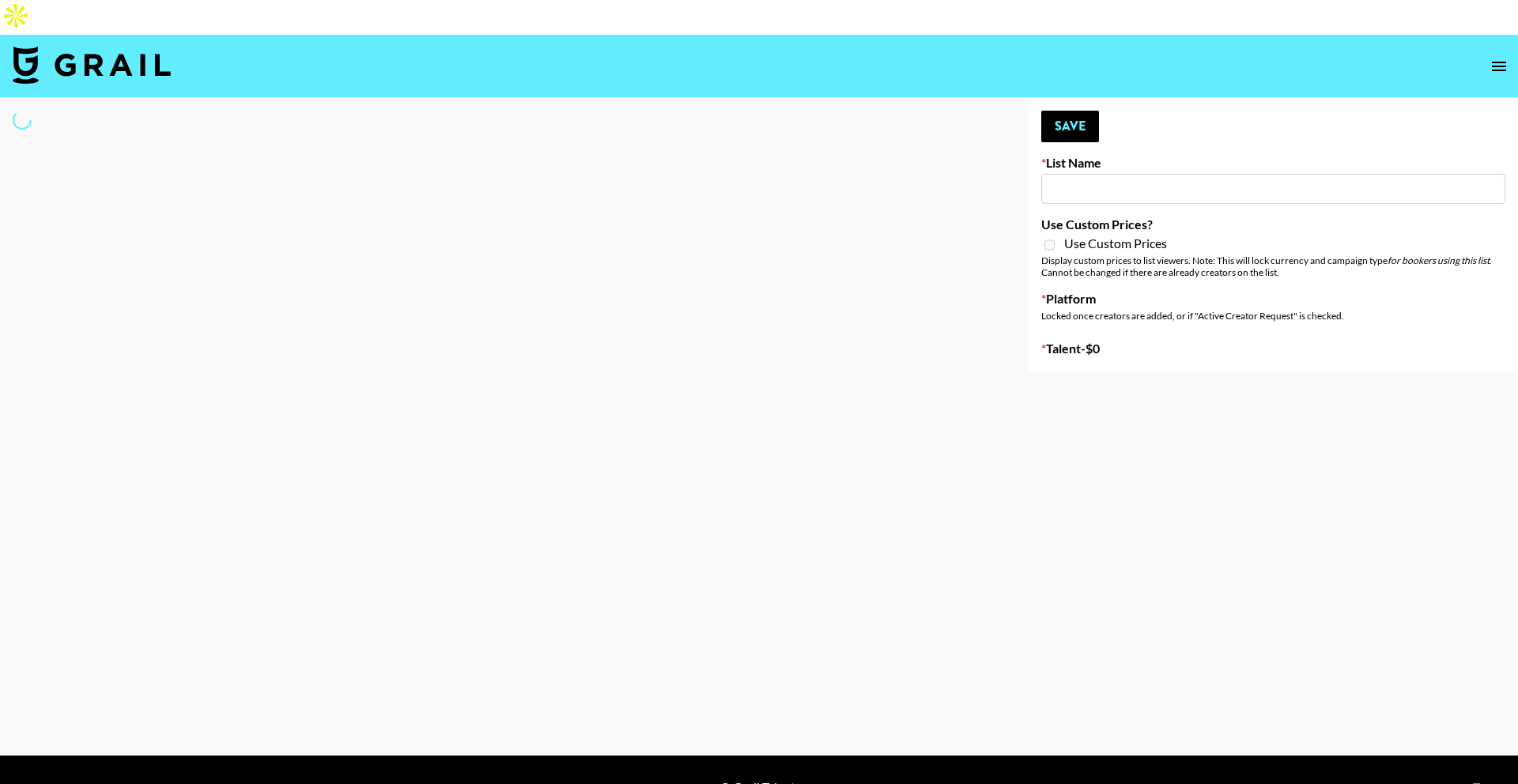
type input "New List"
select select "Song"
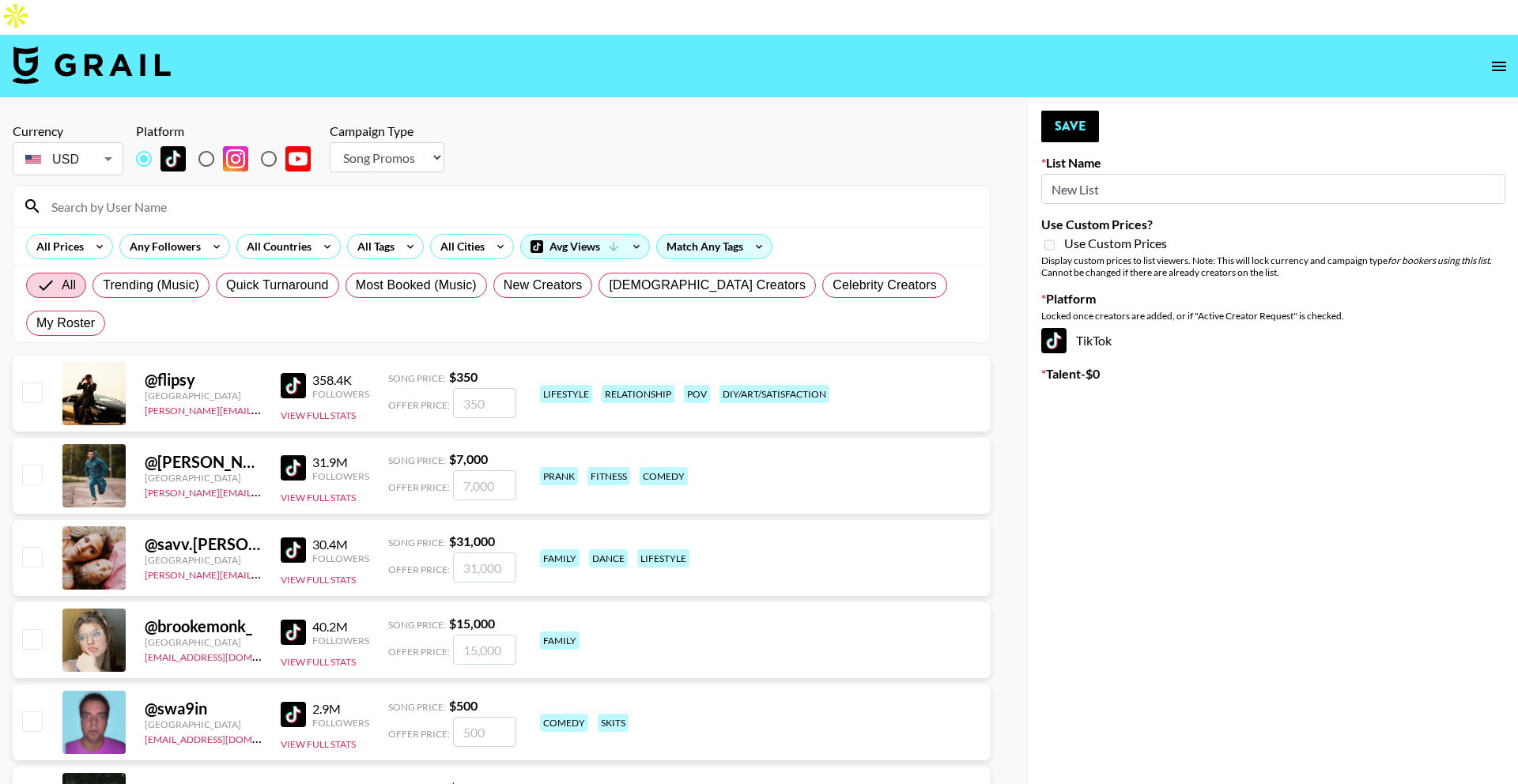
click at [684, 194] on input at bounding box center [511, 206] width 939 height 25
paste input "_nelsonthomas"
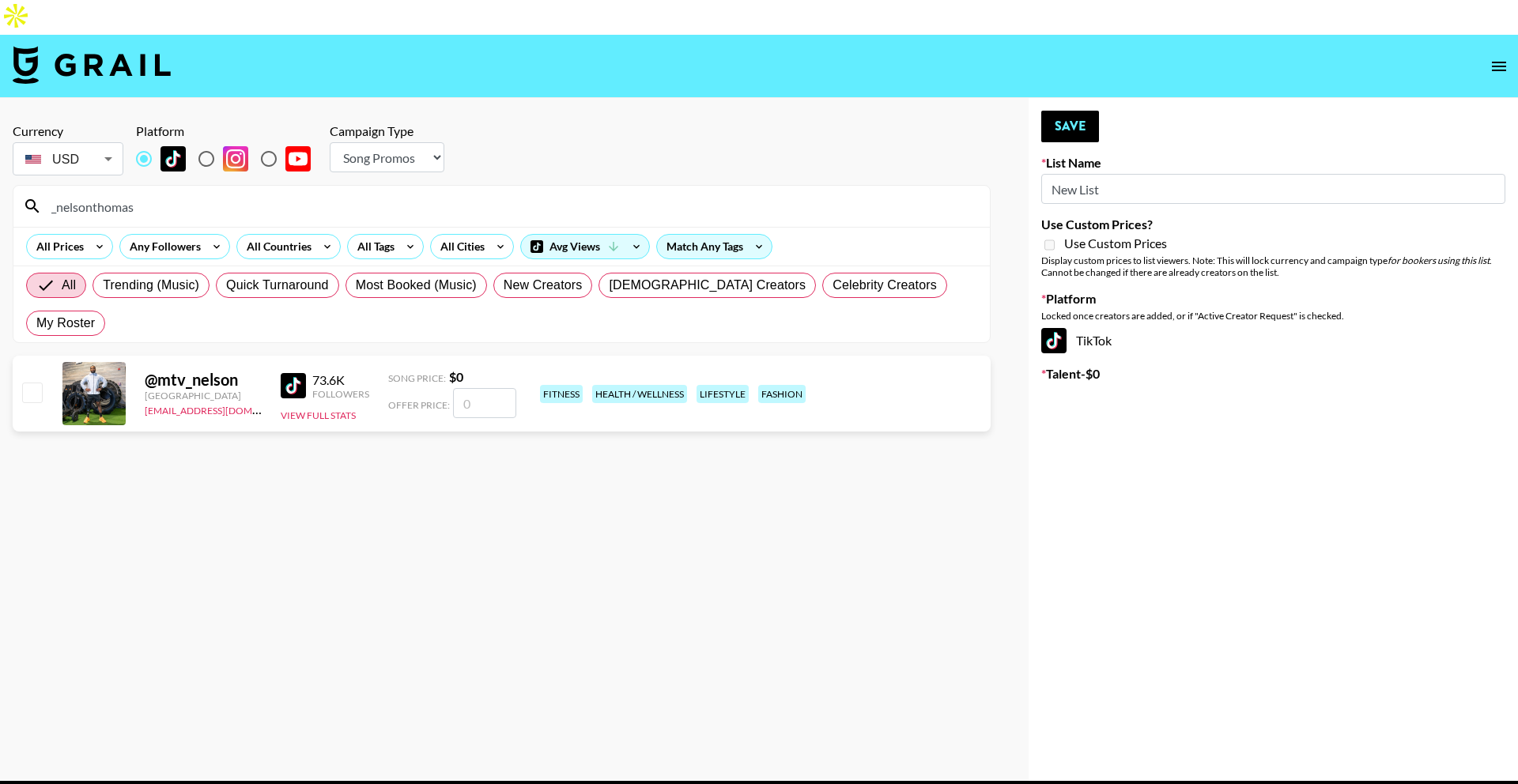
type input "_nelsonthomas"
click at [467, 388] on input "number" at bounding box center [484, 403] width 63 height 30
checkbox input "true"
type input "6800"
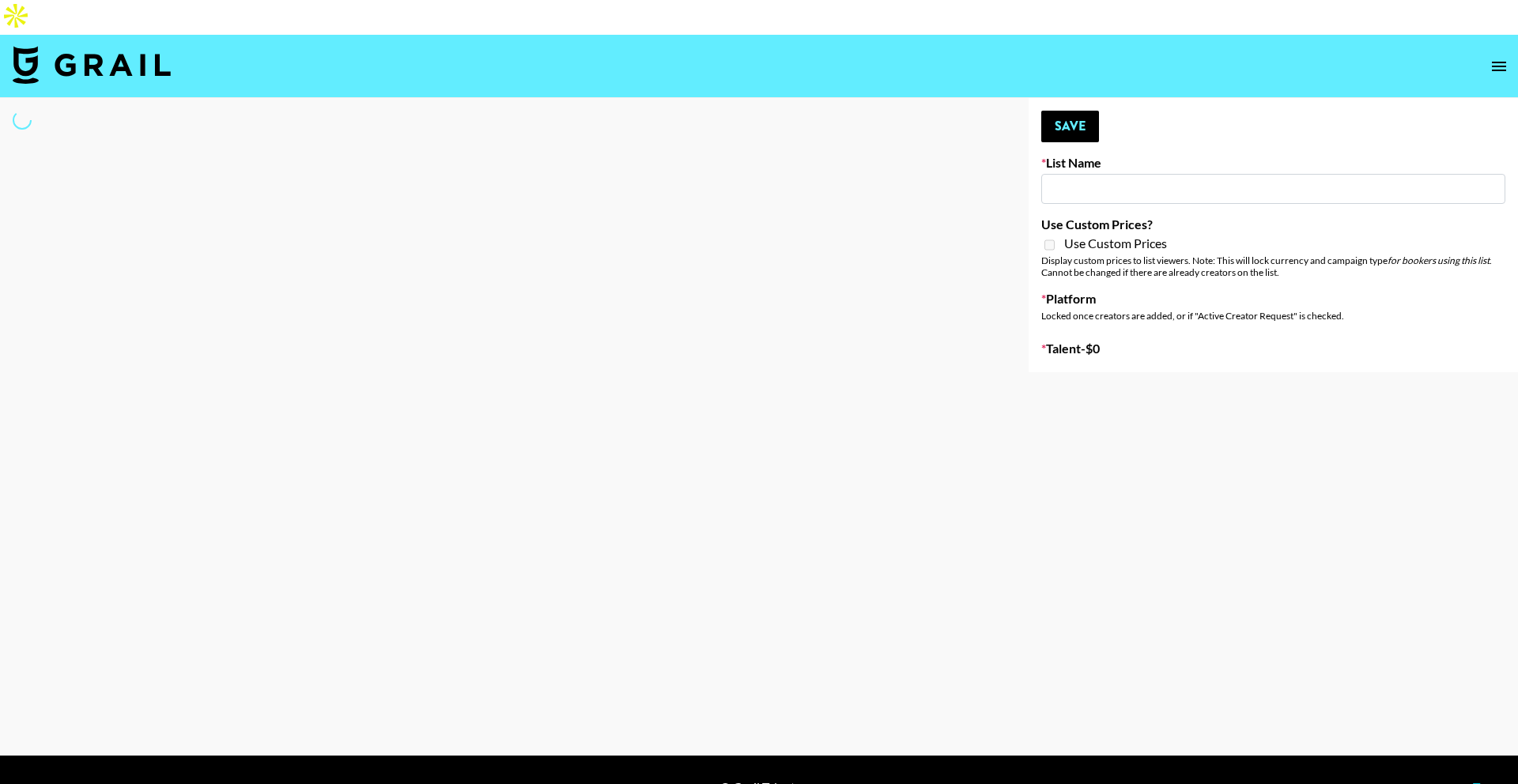
type input "New List"
select select "Song"
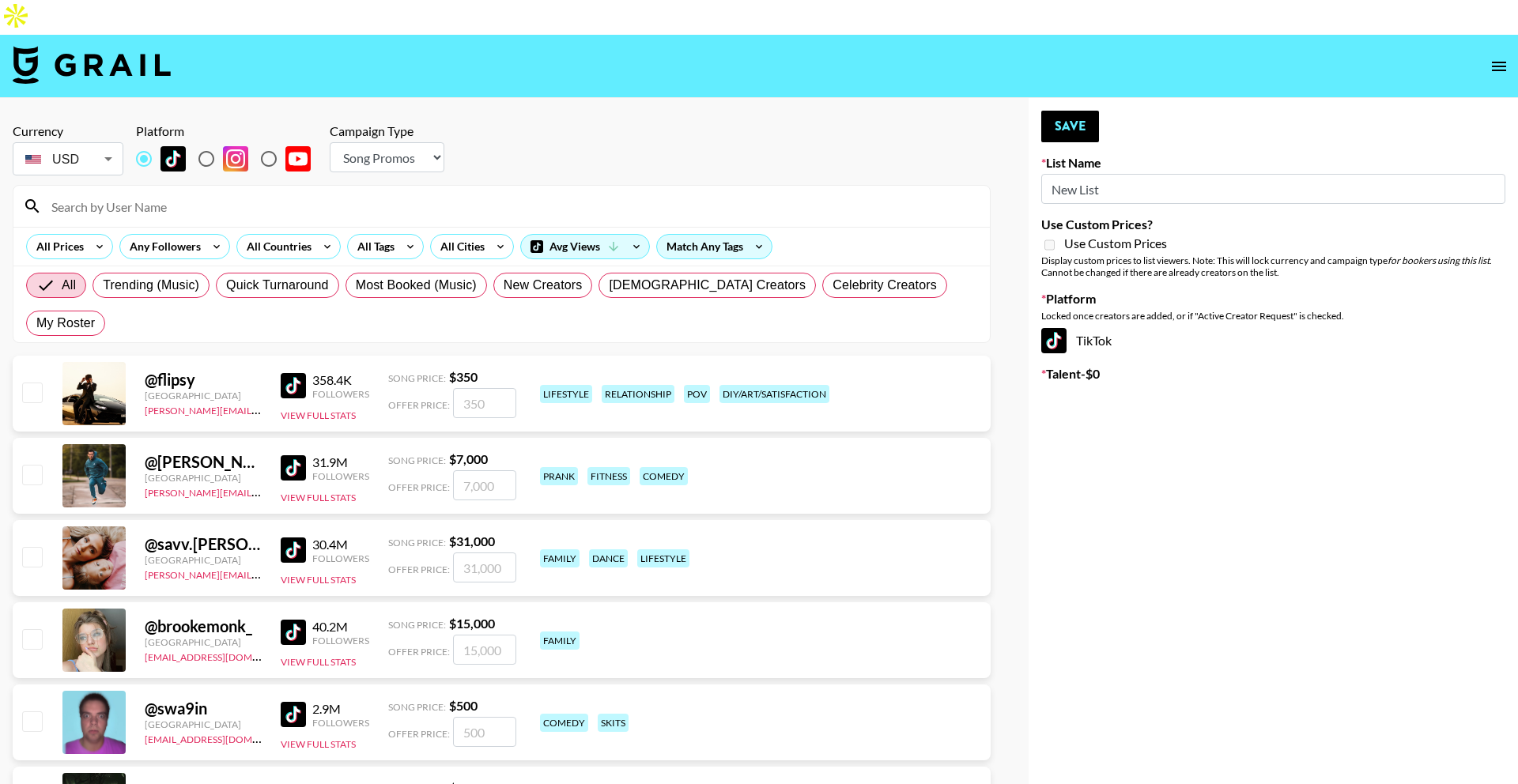
click at [456, 194] on input at bounding box center [511, 206] width 939 height 25
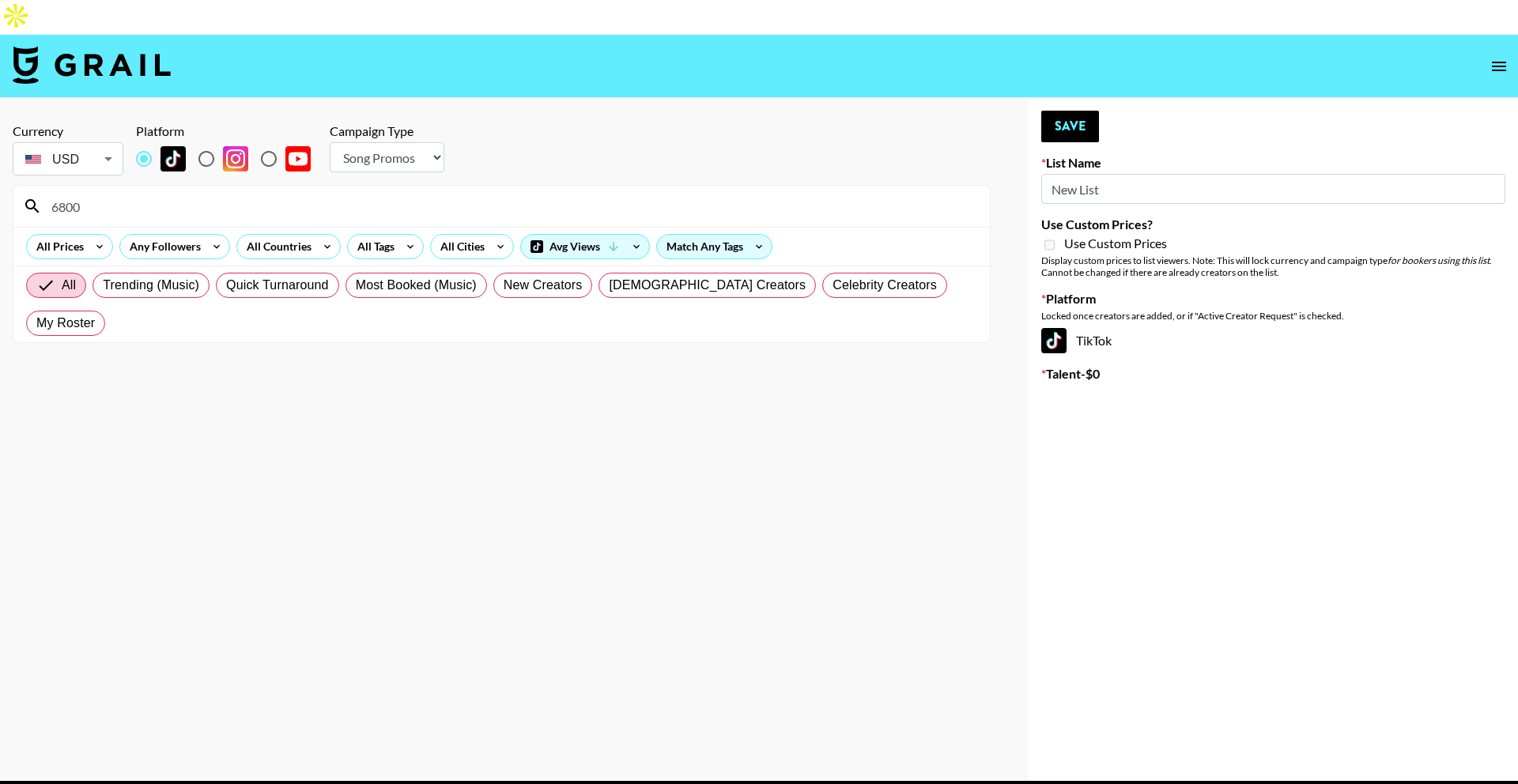
paste input "_nelsonthomas"
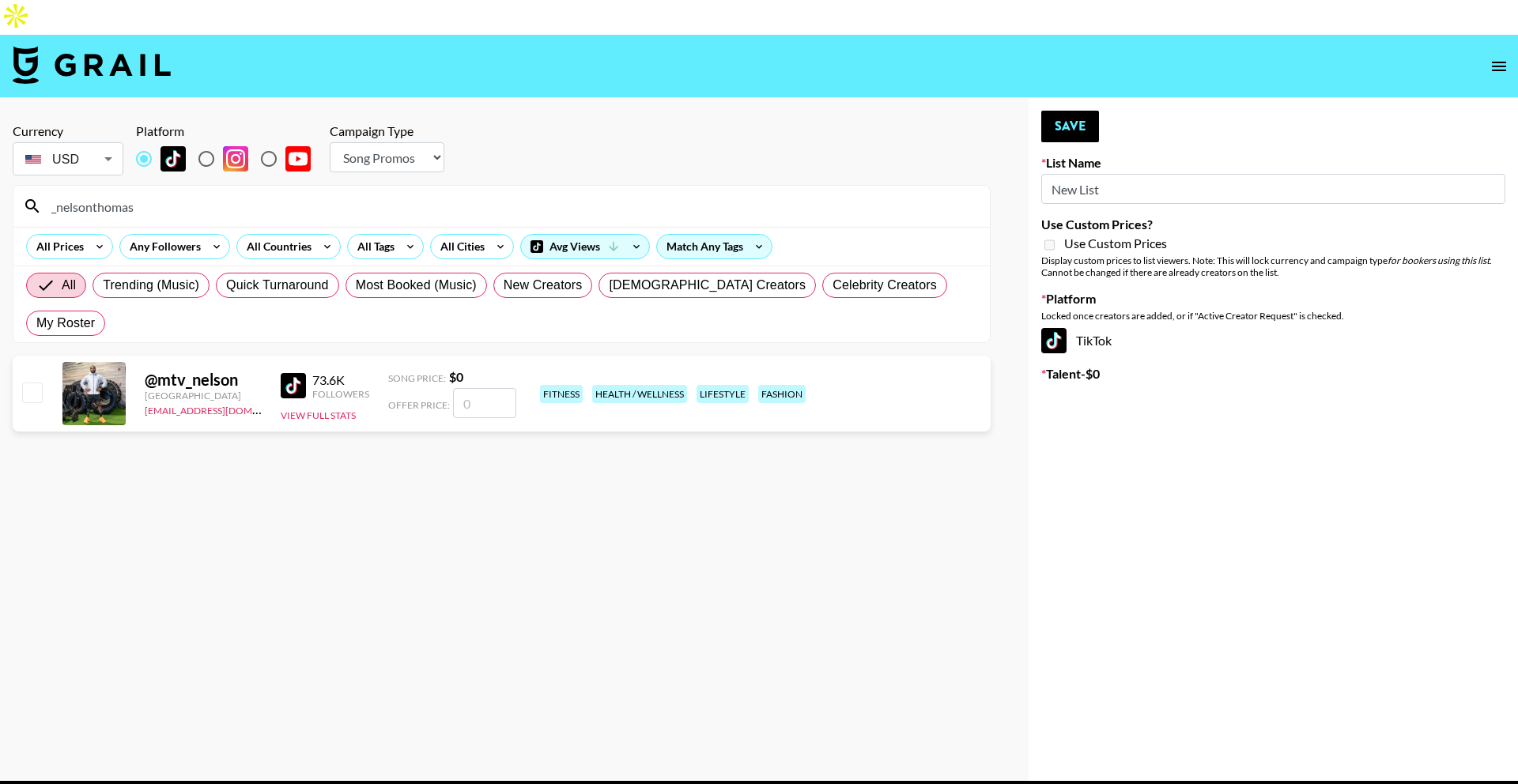
type input "_nelsonthomas"
click at [468, 388] on input "number" at bounding box center [484, 403] width 63 height 30
checkbox input "true"
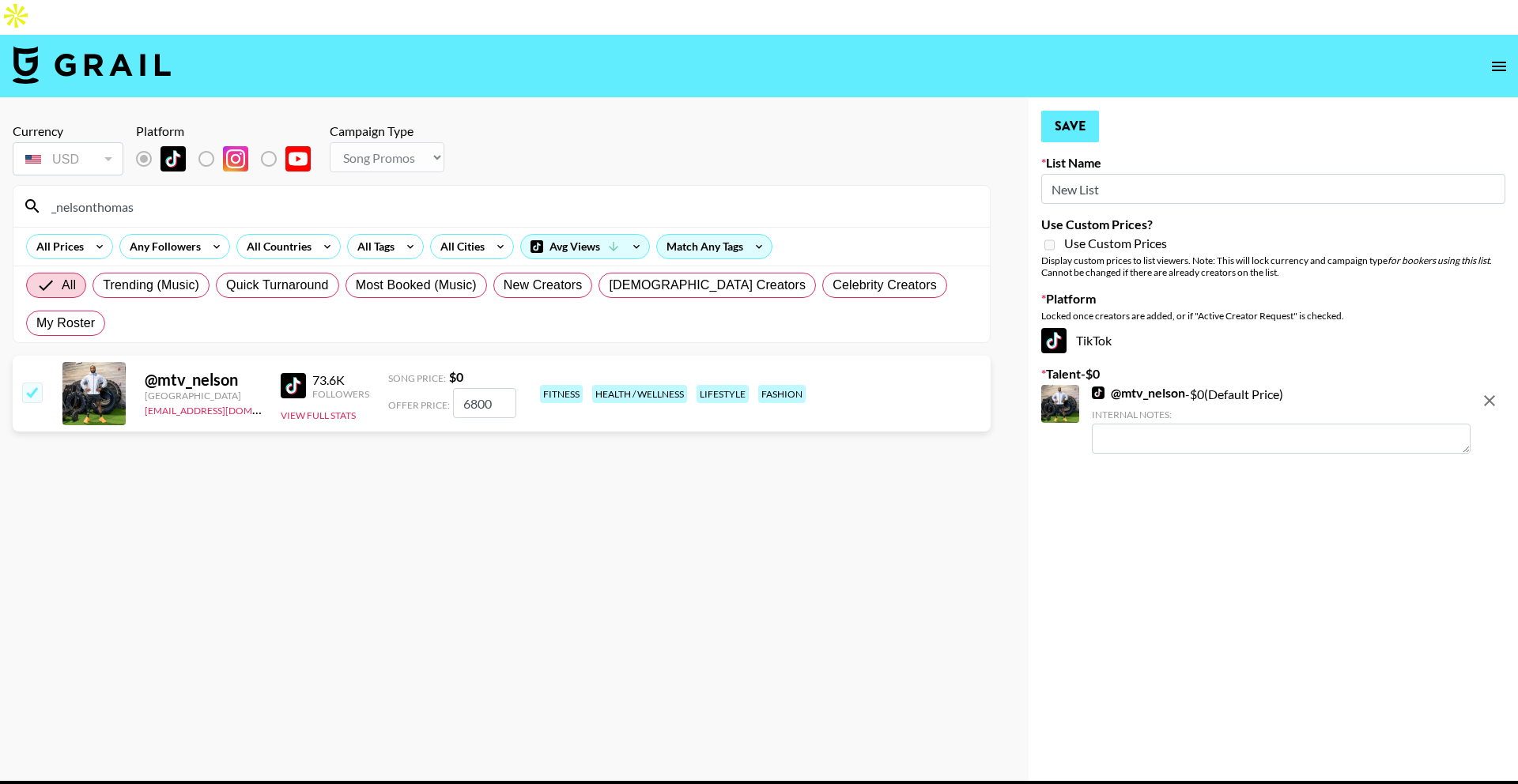
type input "6800"
click at [1073, 111] on button "Save" at bounding box center [1070, 127] width 58 height 32
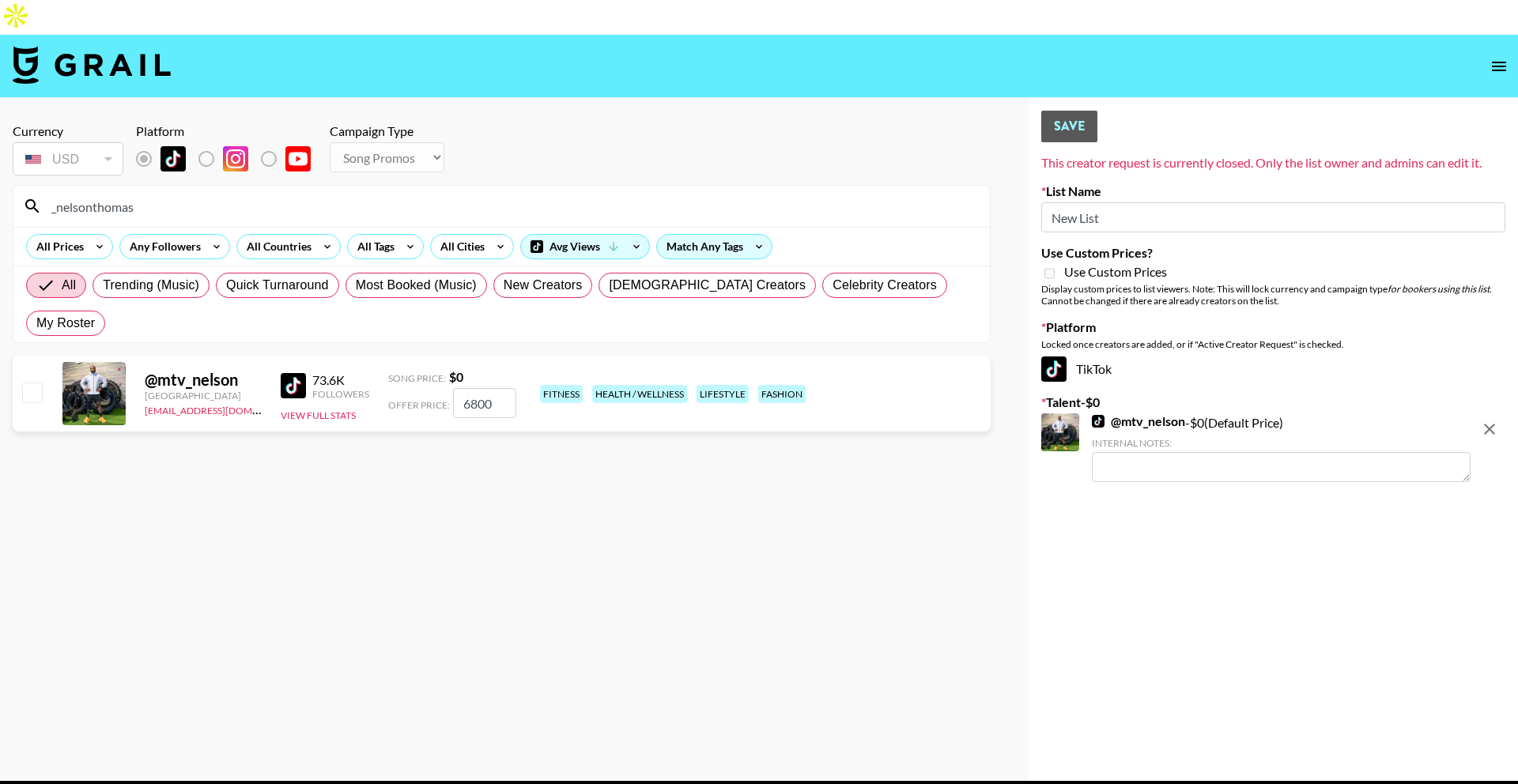
checkbox input "false"
